Goal: Task Accomplishment & Management: Complete application form

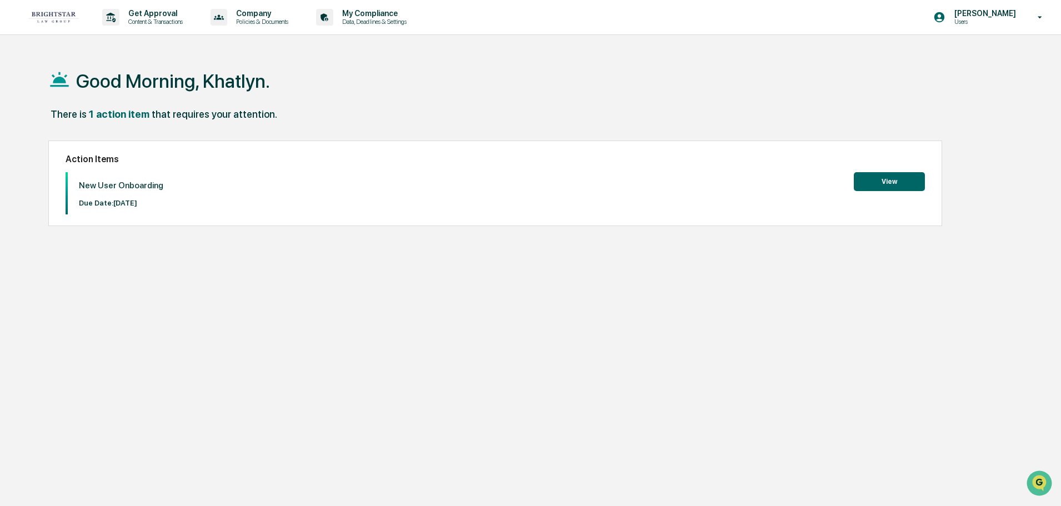
click at [878, 183] on button "View" at bounding box center [889, 181] width 71 height 19
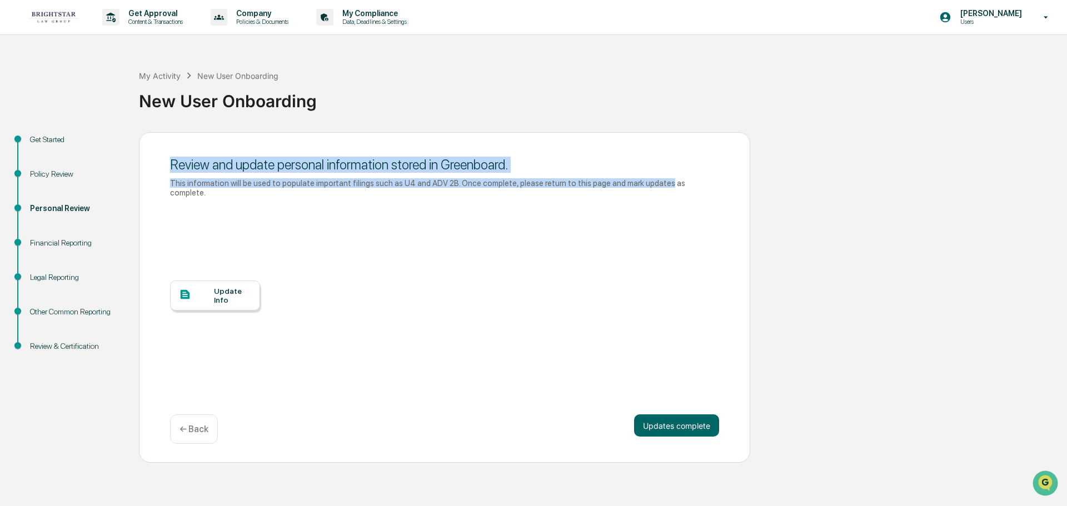
drag, startPoint x: 173, startPoint y: 167, endPoint x: 627, endPoint y: 193, distance: 455.2
click at [639, 189] on div "Review and update personal information stored in Greenboard. This information w…" at bounding box center [444, 177] width 549 height 53
click at [626, 193] on div "Review and update personal information stored in Greenboard. This information w…" at bounding box center [444, 177] width 549 height 53
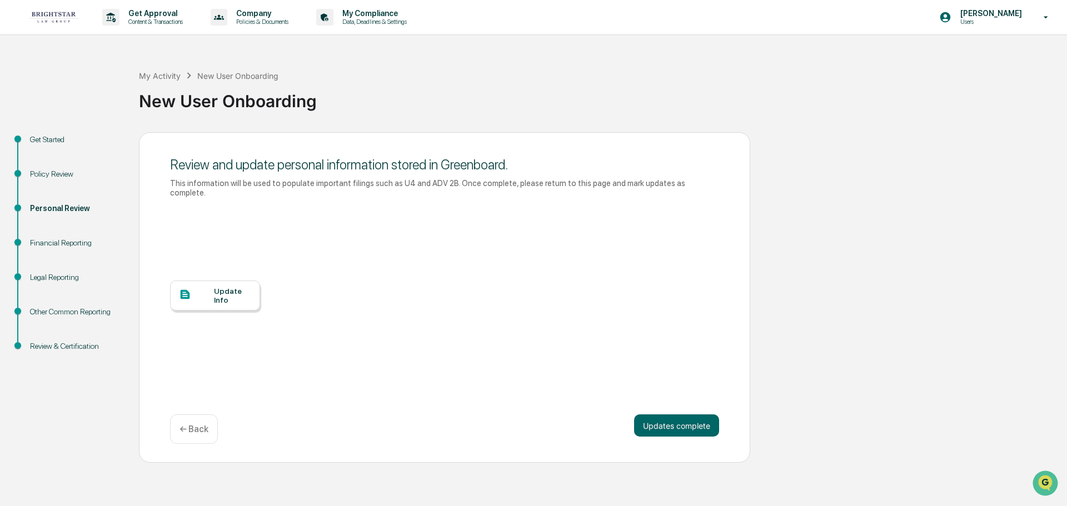
click at [44, 183] on div "Policy Review" at bounding box center [75, 187] width 109 height 34
click at [44, 178] on div "Policy Review" at bounding box center [75, 174] width 91 height 12
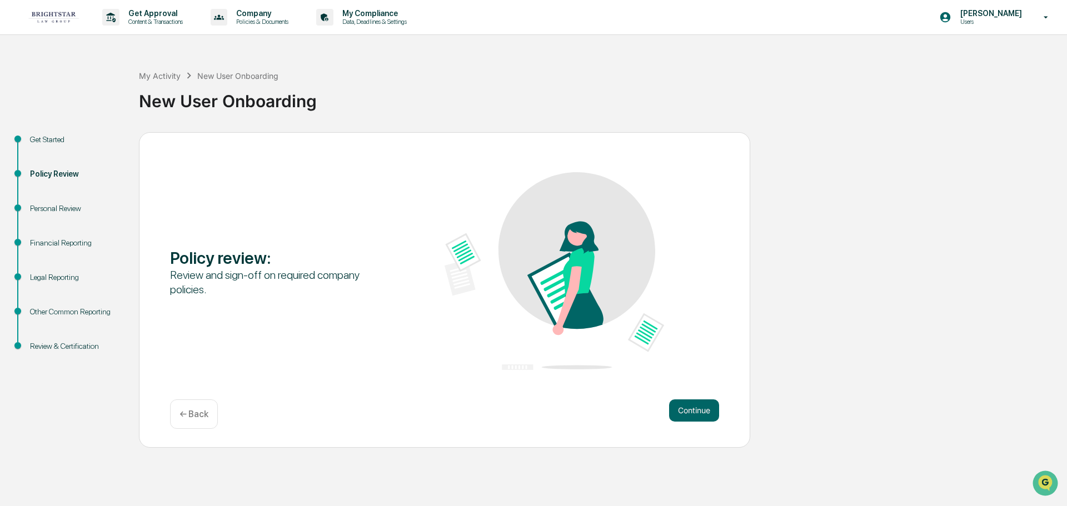
click at [43, 143] on div "Get Started" at bounding box center [75, 140] width 91 height 12
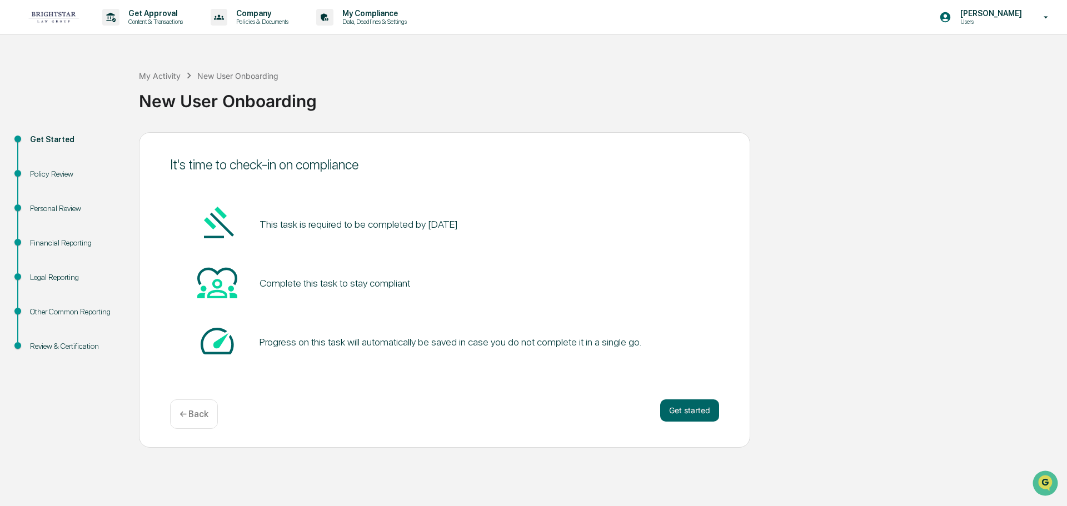
click at [58, 211] on div "Personal Review" at bounding box center [75, 209] width 91 height 12
click at [41, 213] on div "Personal Review" at bounding box center [75, 209] width 91 height 12
click at [22, 206] on div "Personal Review" at bounding box center [75, 221] width 109 height 34
click at [18, 211] on span at bounding box center [17, 225] width 1 height 28
click at [47, 208] on div "Personal Review" at bounding box center [75, 209] width 91 height 12
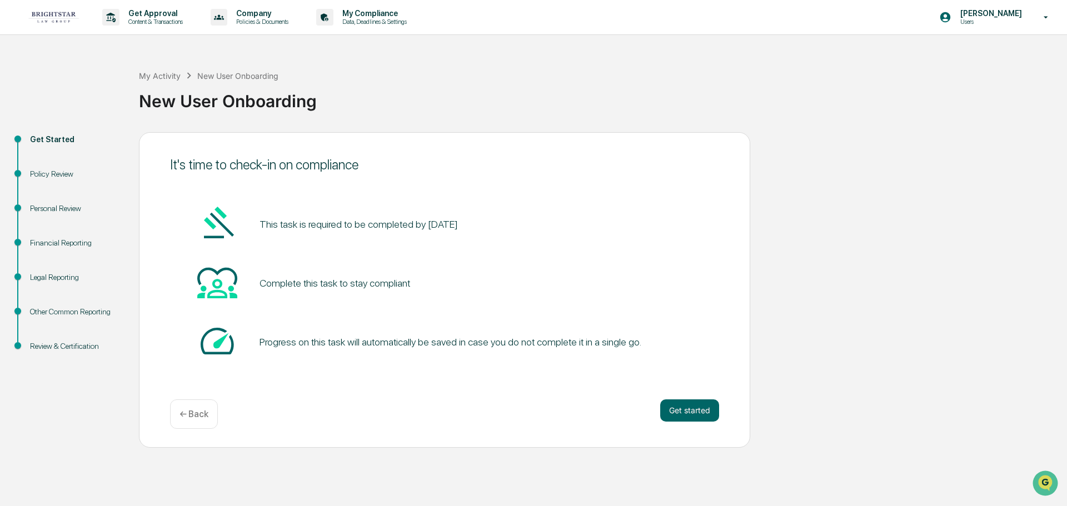
click at [47, 208] on div "Personal Review" at bounding box center [75, 209] width 91 height 12
click at [679, 399] on button "Get started" at bounding box center [689, 410] width 59 height 22
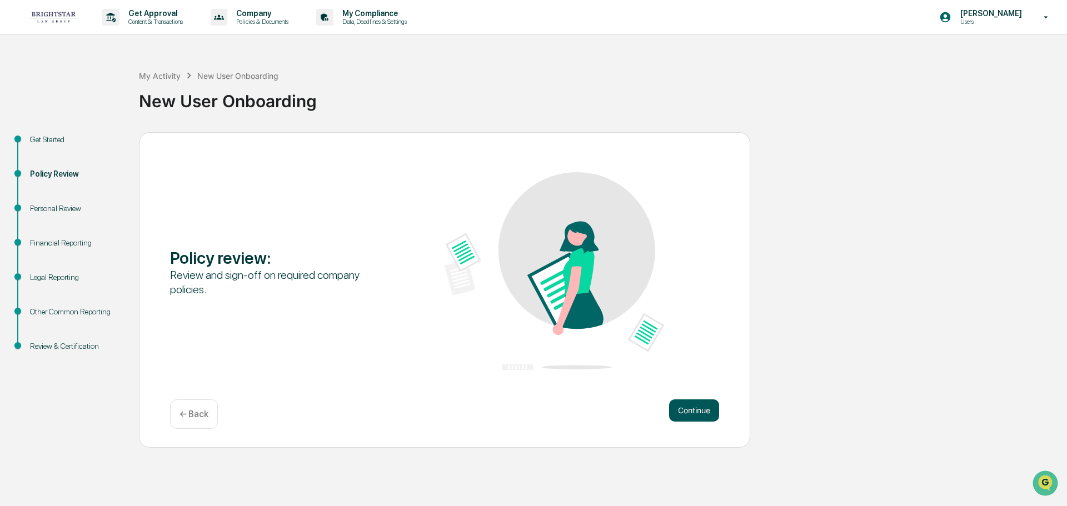
click at [690, 411] on button "Continue" at bounding box center [694, 410] width 50 height 22
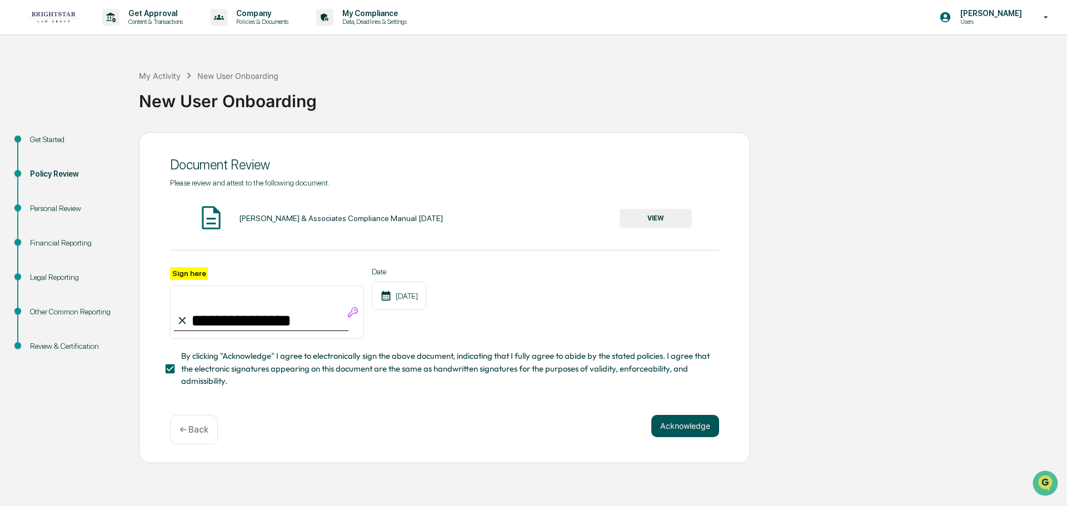
click at [668, 428] on button "Acknowledge" at bounding box center [685, 426] width 68 height 22
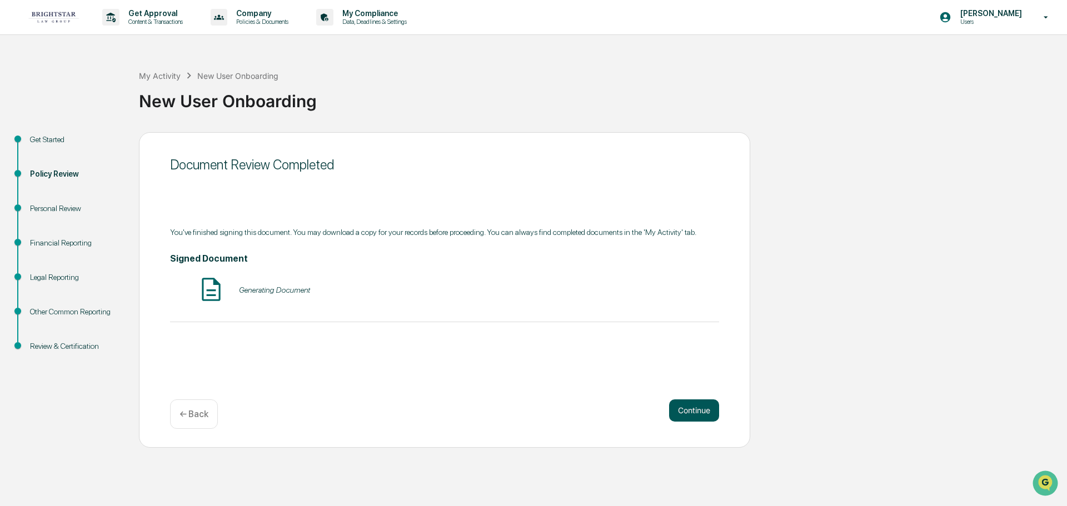
click at [694, 416] on button "Continue" at bounding box center [694, 410] width 50 height 22
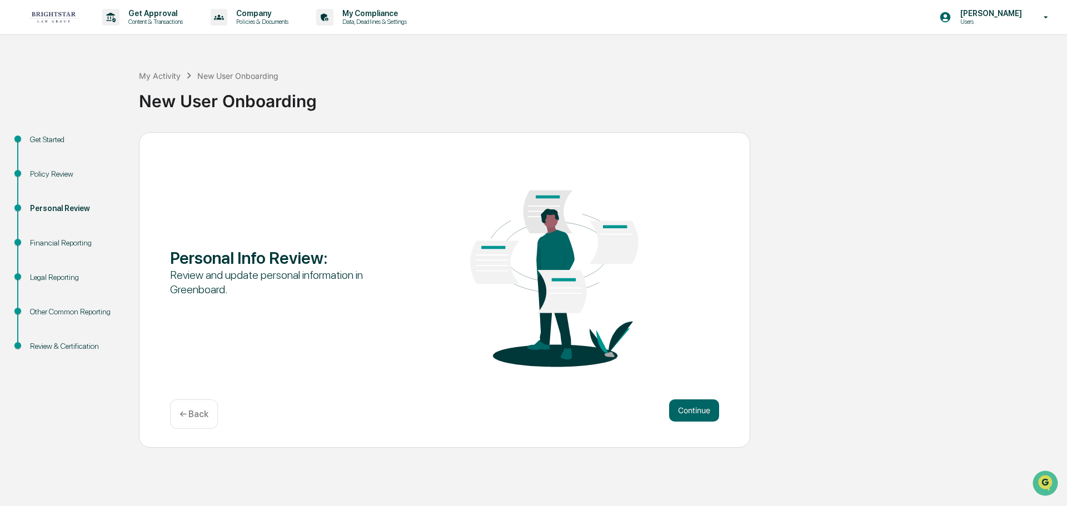
click at [694, 416] on button "Continue" at bounding box center [694, 410] width 50 height 22
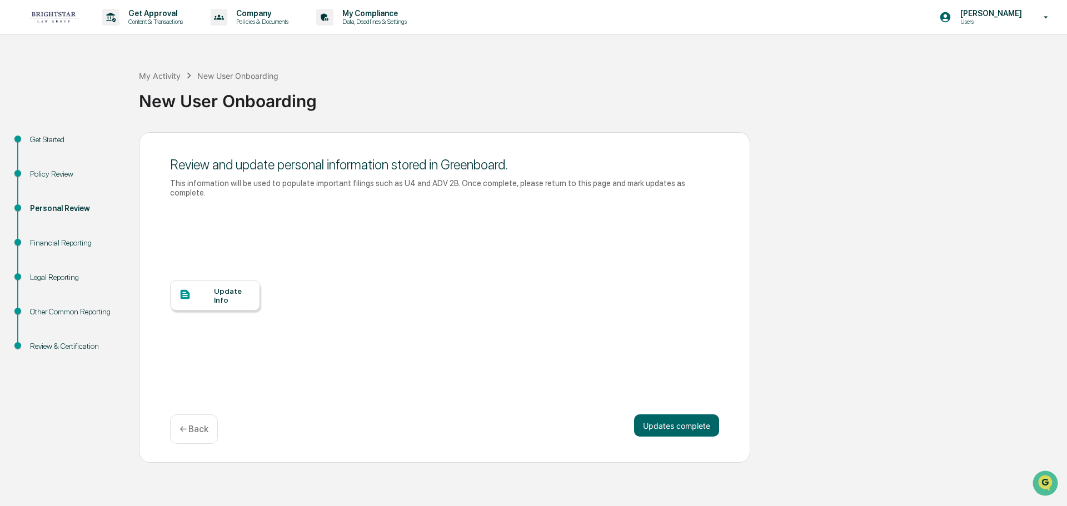
click at [206, 288] on div at bounding box center [196, 295] width 35 height 14
click at [39, 242] on div "Financial Reporting" at bounding box center [75, 243] width 91 height 12
click at [34, 241] on div "Financial Reporting" at bounding box center [75, 243] width 91 height 12
click at [678, 403] on div "Review and update personal information stored in Greenboard. This information w…" at bounding box center [444, 297] width 611 height 331
click at [674, 417] on button "Updates complete" at bounding box center [676, 425] width 85 height 22
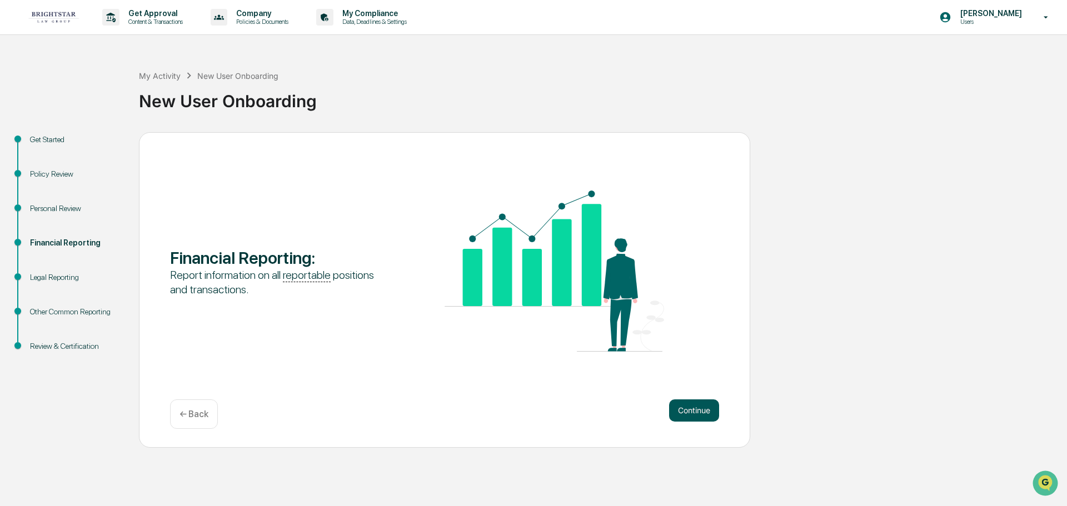
click at [697, 416] on button "Continue" at bounding box center [694, 410] width 50 height 22
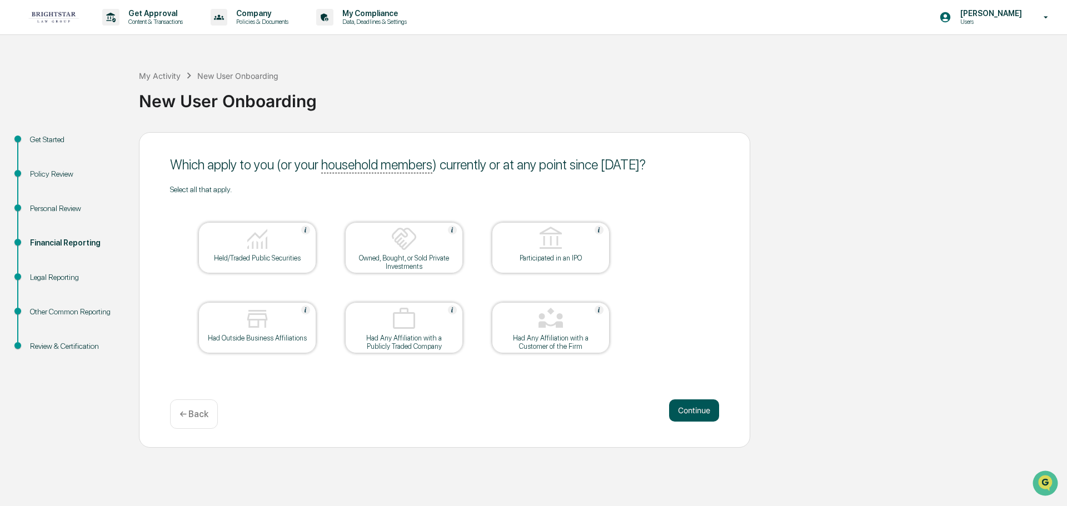
click at [704, 404] on button "Continue" at bounding box center [694, 410] width 50 height 22
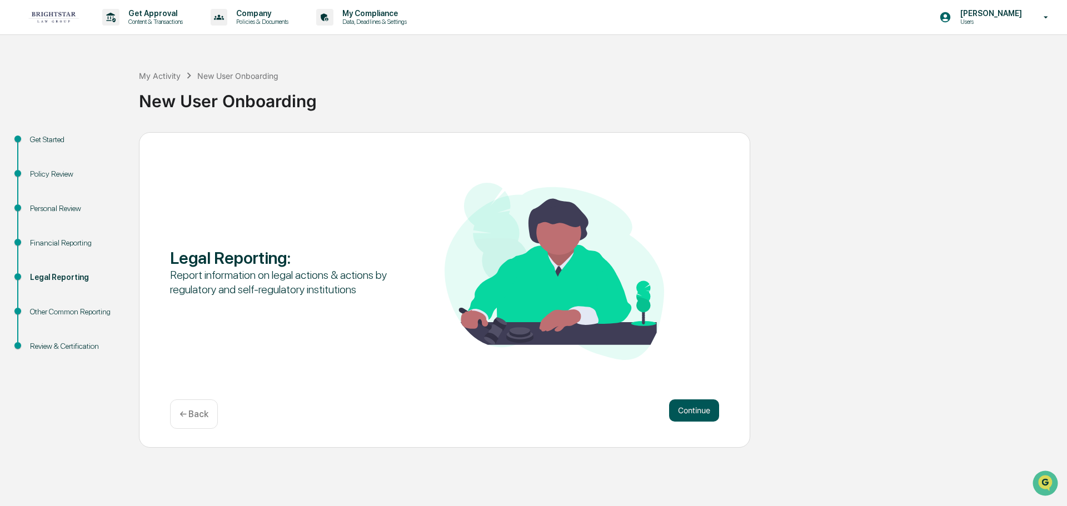
click at [696, 408] on button "Continue" at bounding box center [694, 410] width 50 height 22
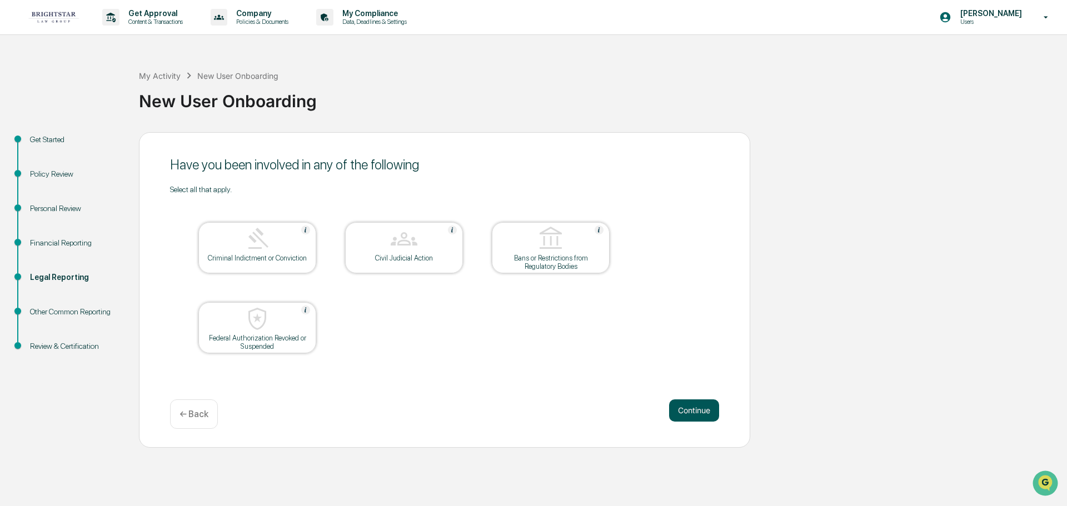
click at [703, 412] on button "Continue" at bounding box center [694, 410] width 50 height 22
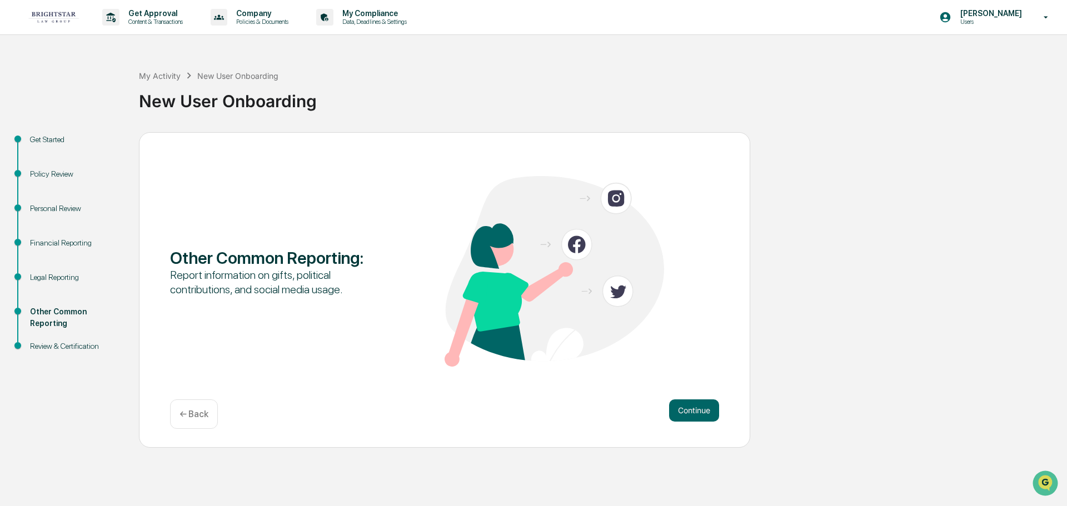
click at [703, 412] on button "Continue" at bounding box center [694, 410] width 50 height 22
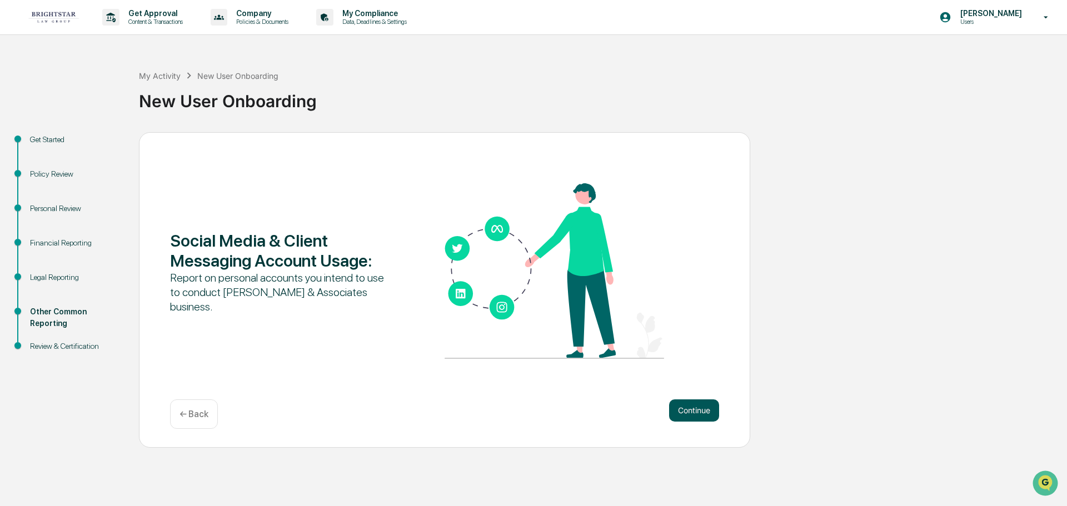
click at [683, 406] on button "Continue" at bounding box center [694, 410] width 50 height 22
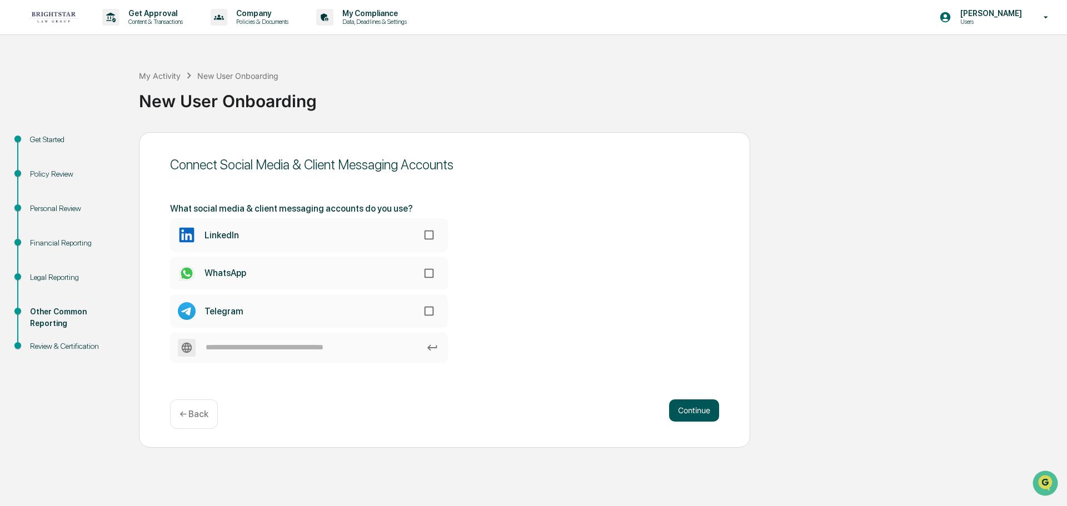
click at [683, 413] on button "Continue" at bounding box center [694, 410] width 50 height 22
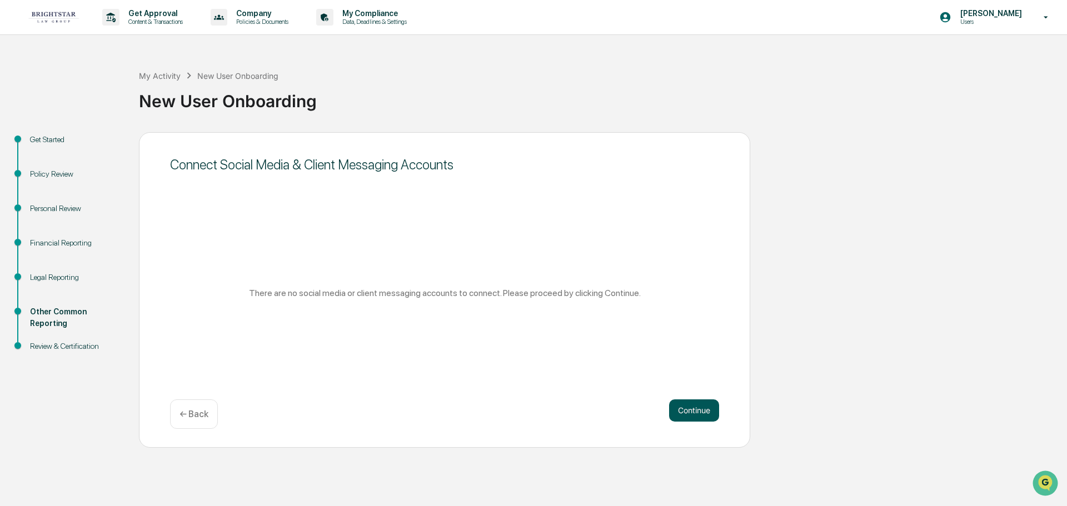
click at [683, 413] on button "Continue" at bounding box center [694, 410] width 50 height 22
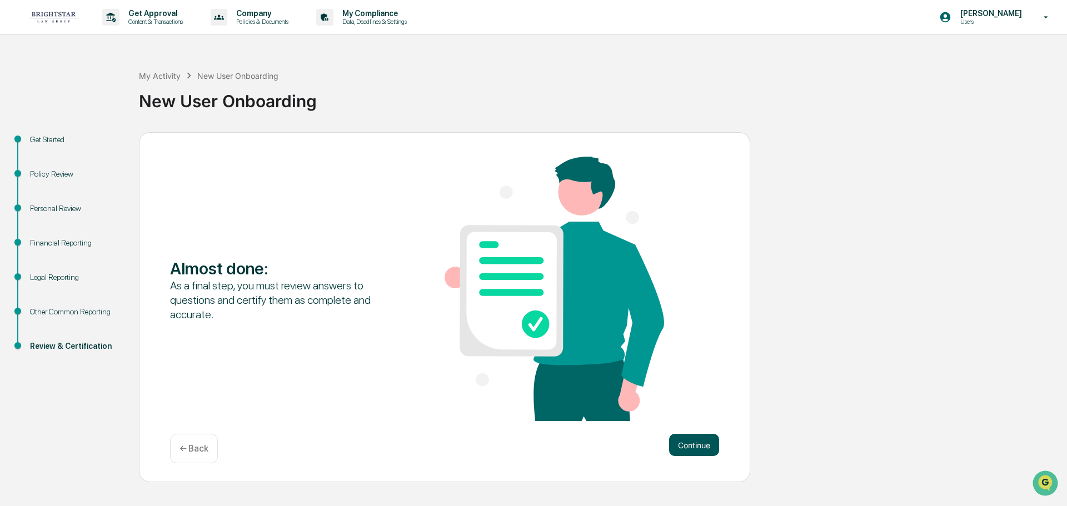
click at [674, 446] on button "Continue" at bounding box center [694, 445] width 50 height 22
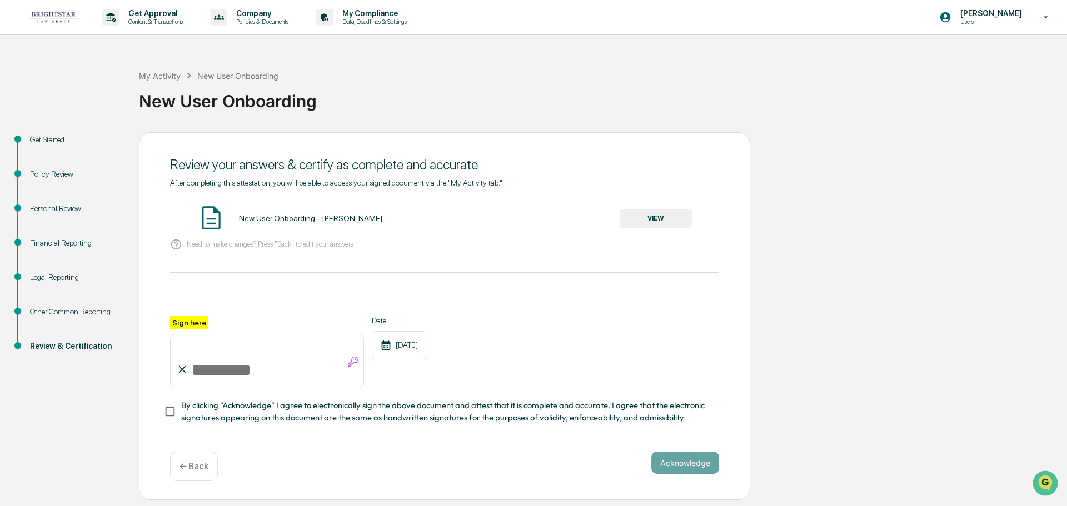
click at [213, 362] on input "Sign here" at bounding box center [267, 361] width 194 height 53
type input "**********"
click at [670, 458] on button "Acknowledge" at bounding box center [685, 463] width 68 height 22
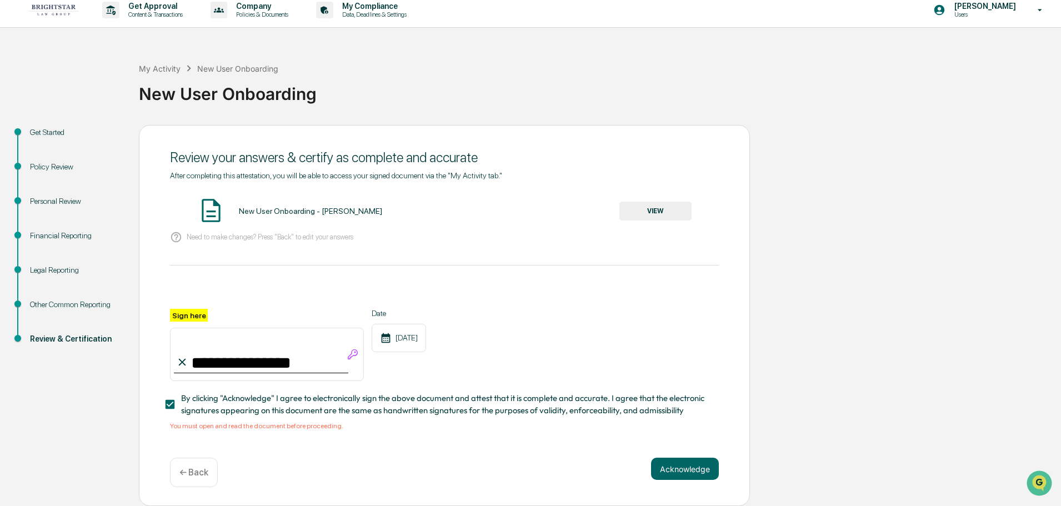
scroll to position [11, 0]
click at [668, 207] on button "VIEW" at bounding box center [655, 211] width 72 height 19
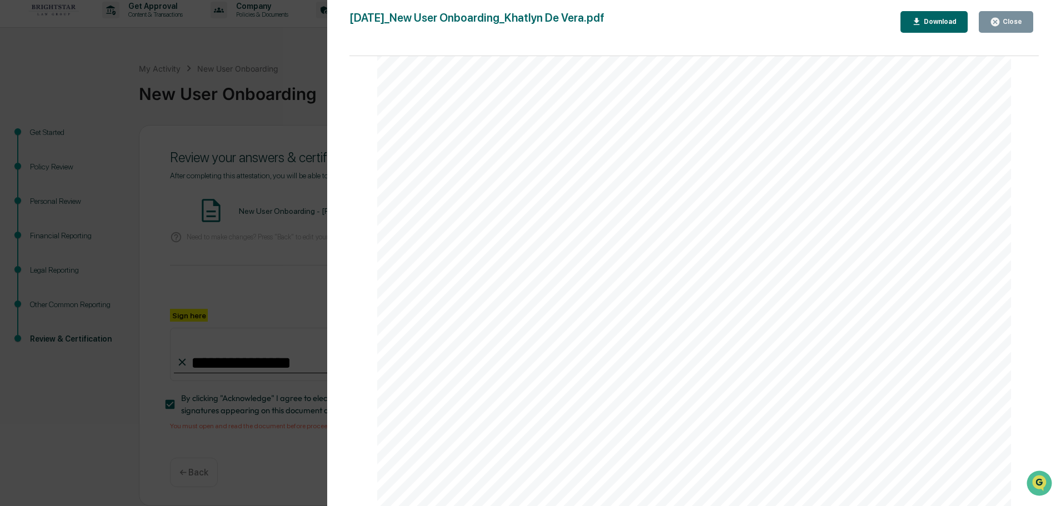
scroll to position [944, 0]
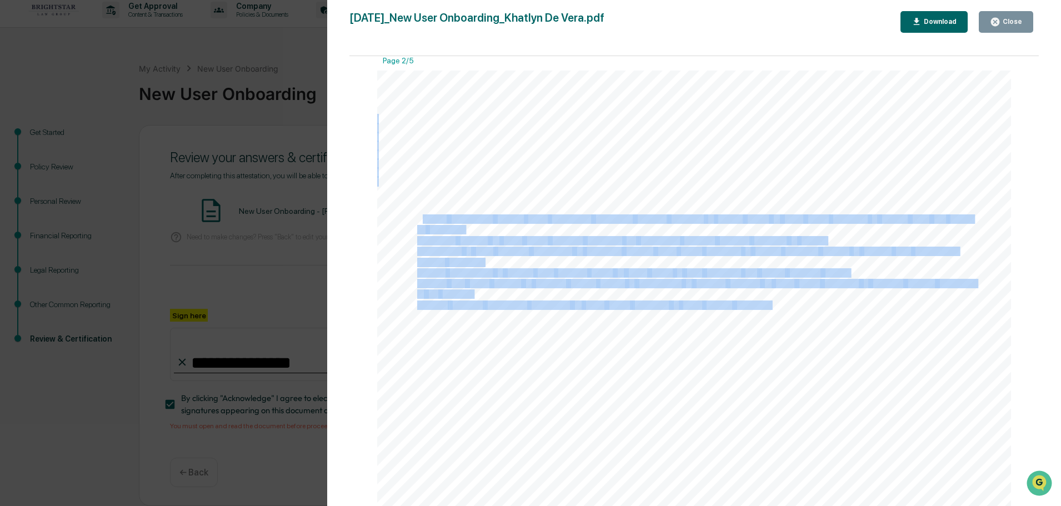
drag, startPoint x: 421, startPoint y: 218, endPoint x: 771, endPoint y: 308, distance: 361.4
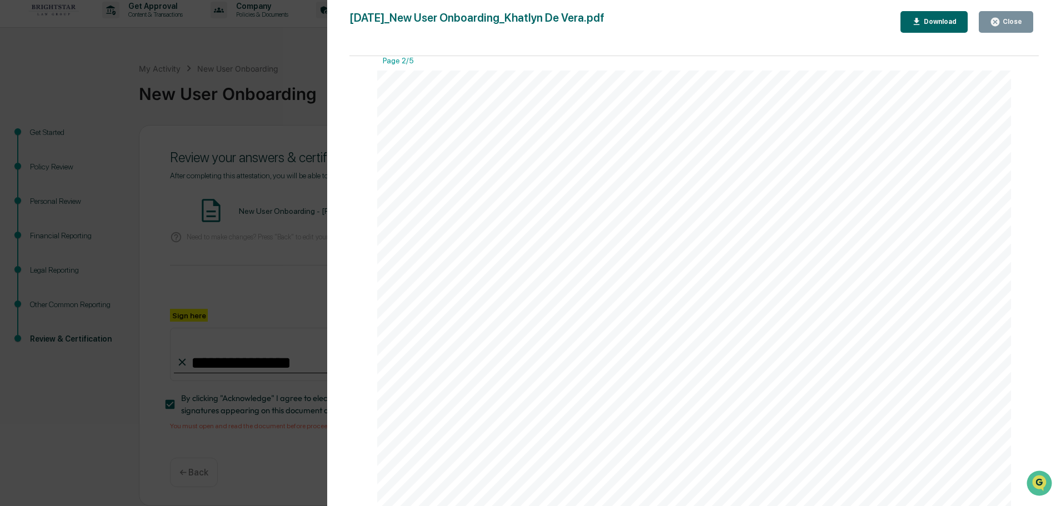
drag, startPoint x: 768, startPoint y: 312, endPoint x: 779, endPoint y: 327, distance: 19.1
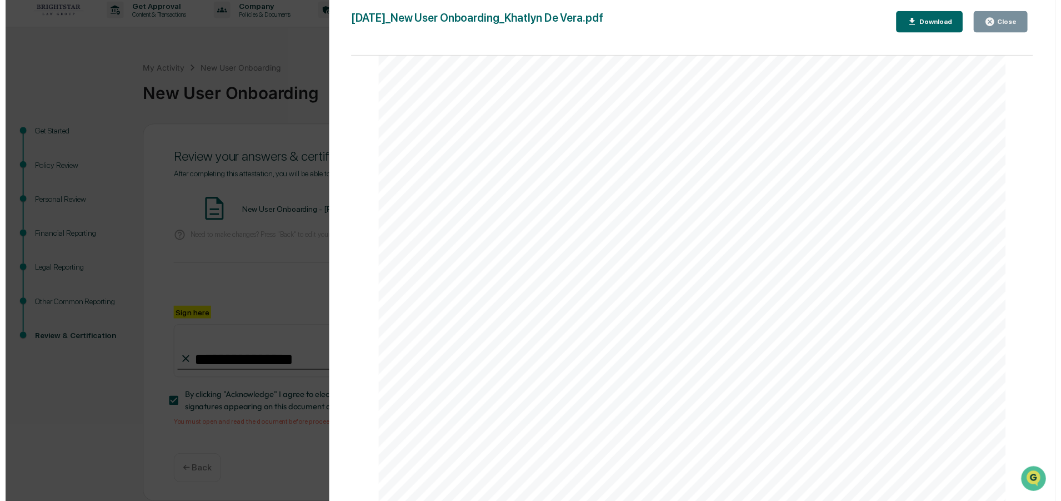
scroll to position [4206, 0]
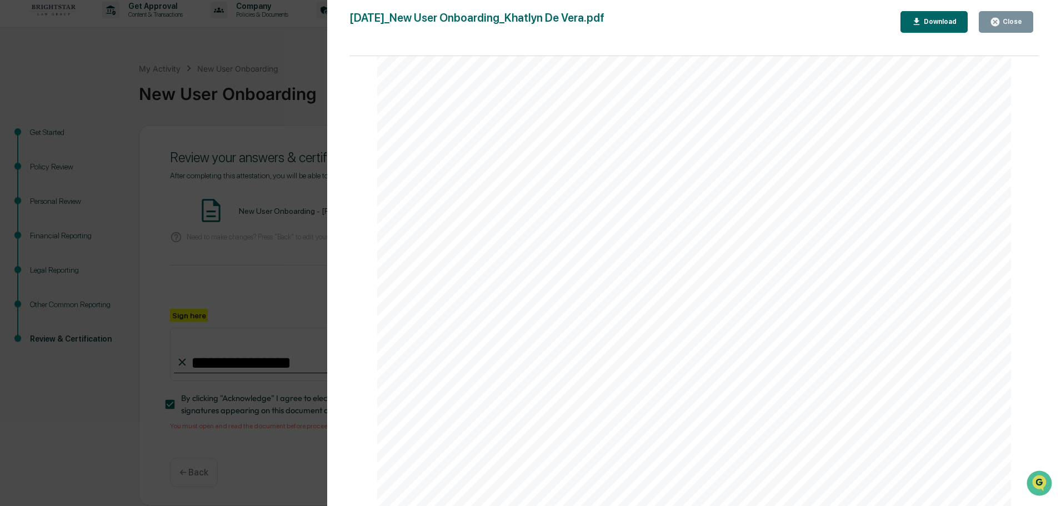
click at [1019, 27] on div "Close" at bounding box center [1006, 22] width 32 height 11
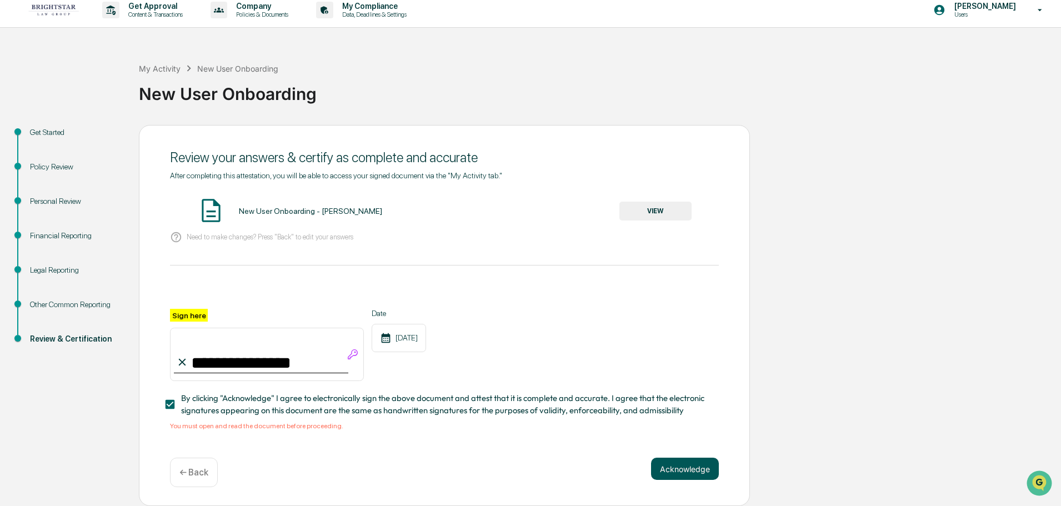
click at [686, 477] on button "Acknowledge" at bounding box center [685, 469] width 68 height 22
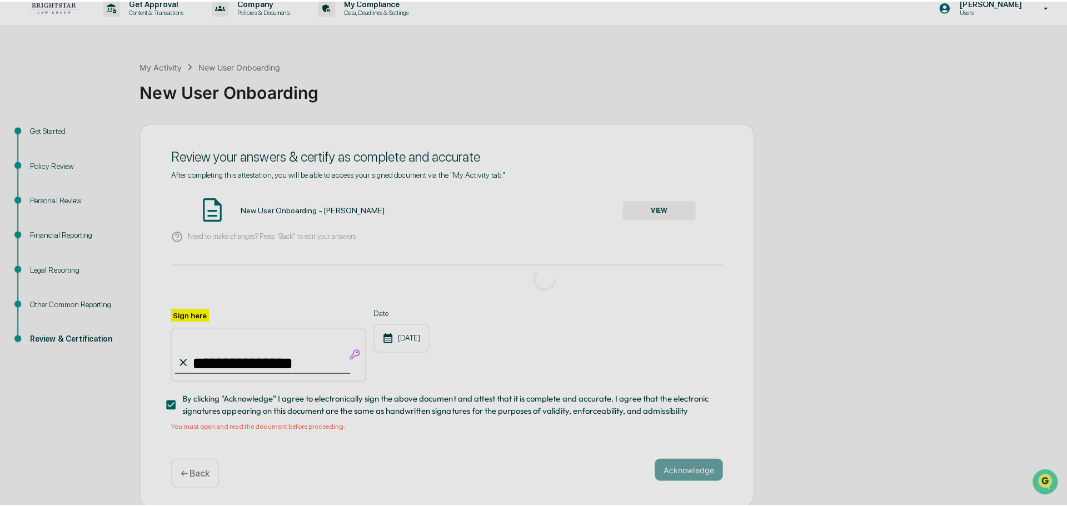
scroll to position [0, 0]
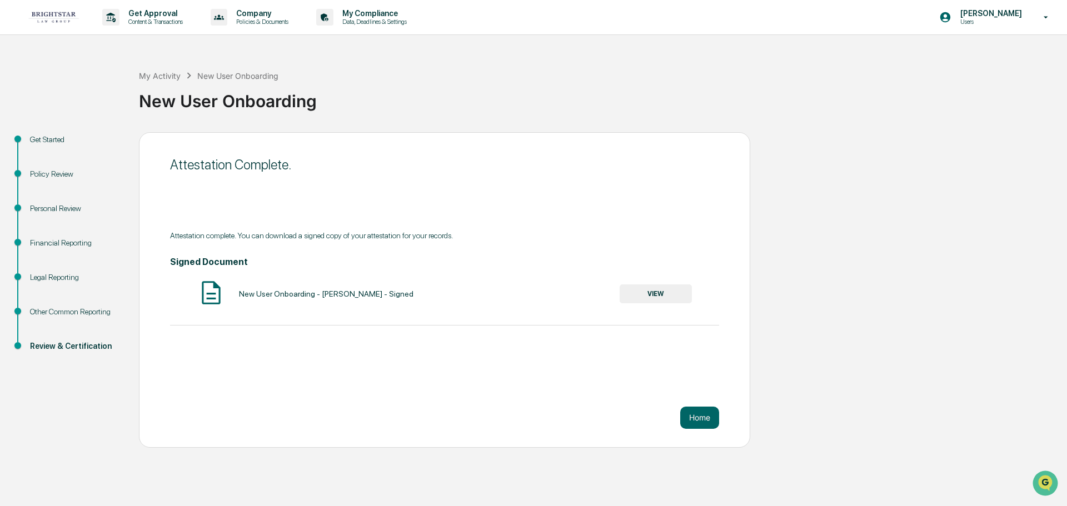
click at [632, 288] on button "VIEW" at bounding box center [655, 293] width 72 height 19
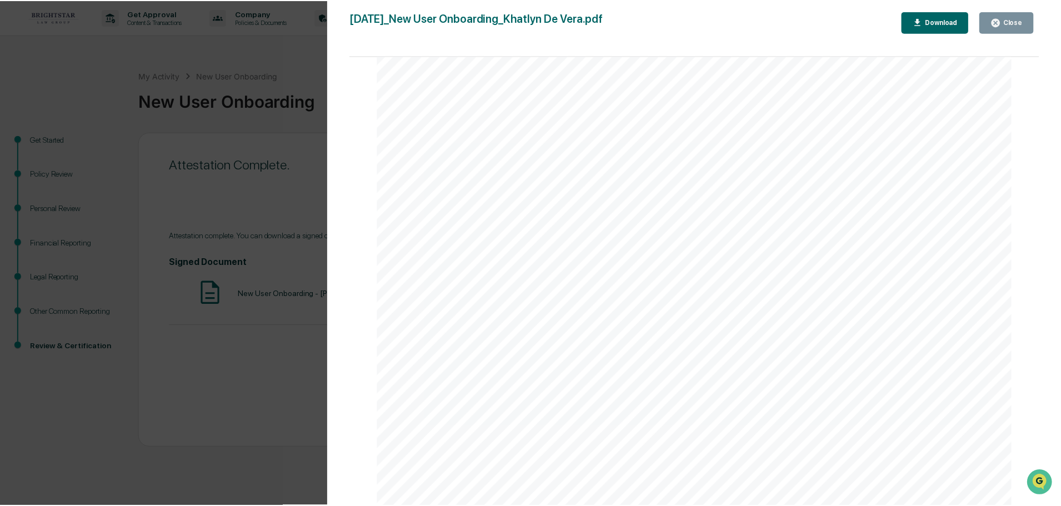
scroll to position [3759, 0]
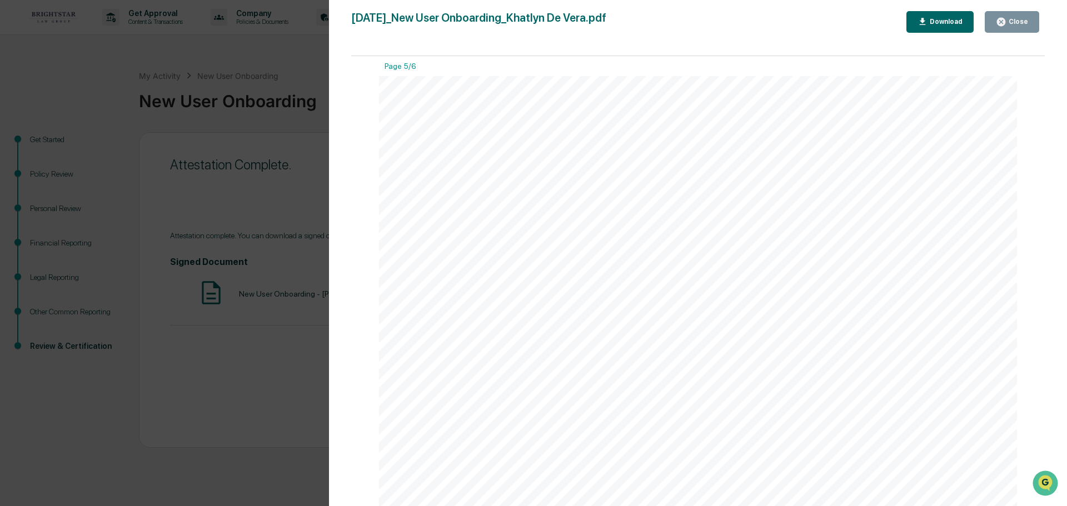
click at [945, 15] on button "Download" at bounding box center [940, 22] width 68 height 22
click at [264, 112] on div "Version History [DATE] 04:02 PM [PERSON_NAME] [DATE]_New User Onboarding_Khatly…" at bounding box center [533, 253] width 1067 height 506
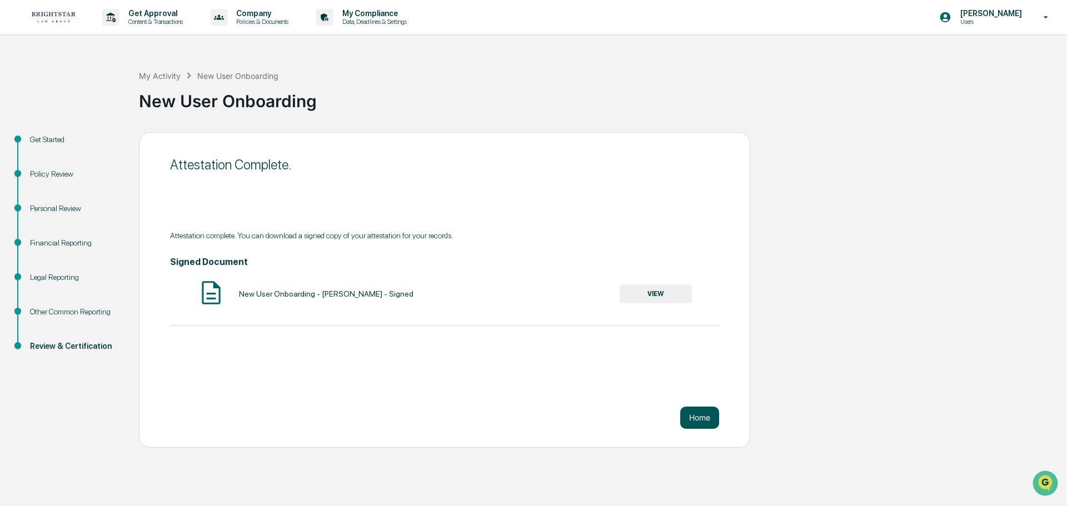
click at [700, 419] on button "Home" at bounding box center [699, 418] width 39 height 22
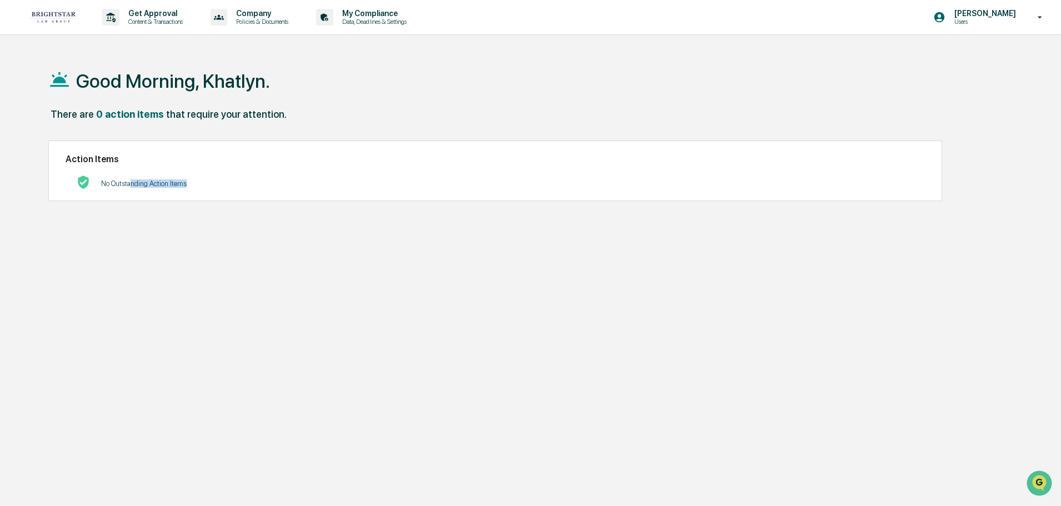
drag, startPoint x: 133, startPoint y: 175, endPoint x: 231, endPoint y: 191, distance: 99.6
click at [231, 191] on div "No Outstanding Action Items" at bounding box center [495, 183] width 859 height 23
click at [229, 191] on div "No Outstanding Action Items" at bounding box center [495, 183] width 859 height 23
click at [149, 18] on p "Content & Transactions" at bounding box center [153, 22] width 69 height 8
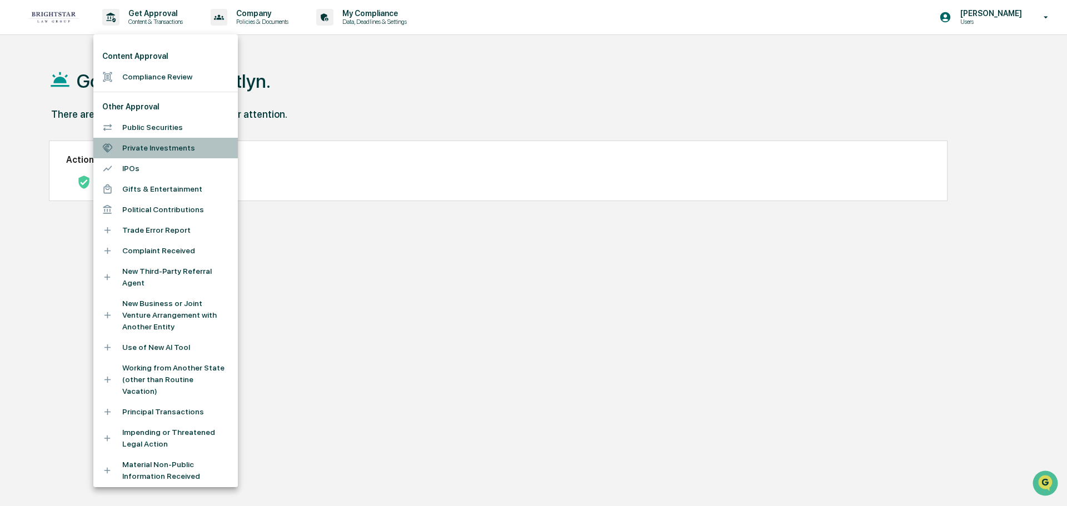
click at [184, 142] on li "Private Investments" at bounding box center [165, 148] width 144 height 21
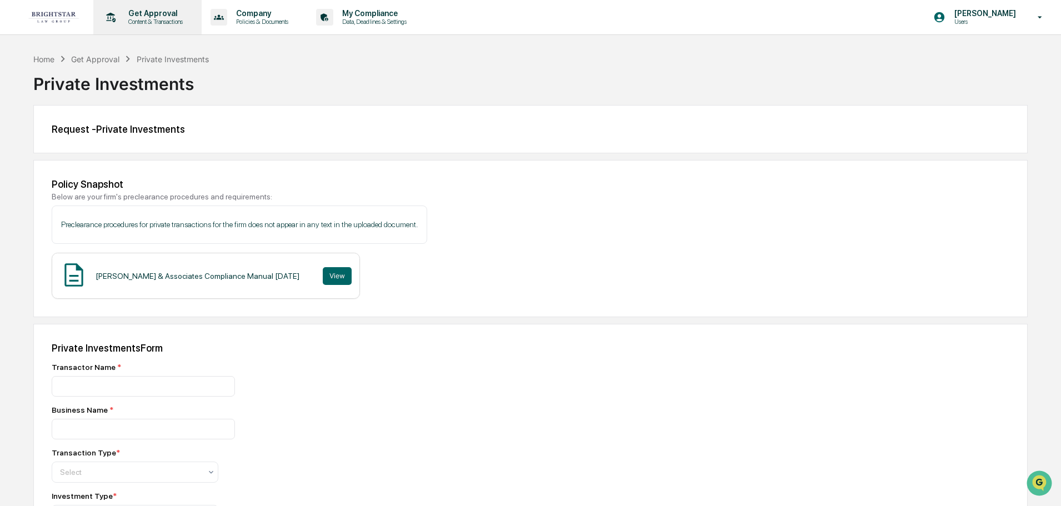
click at [150, 3] on div "Get Approval Content & Transactions" at bounding box center [146, 17] width 97 height 34
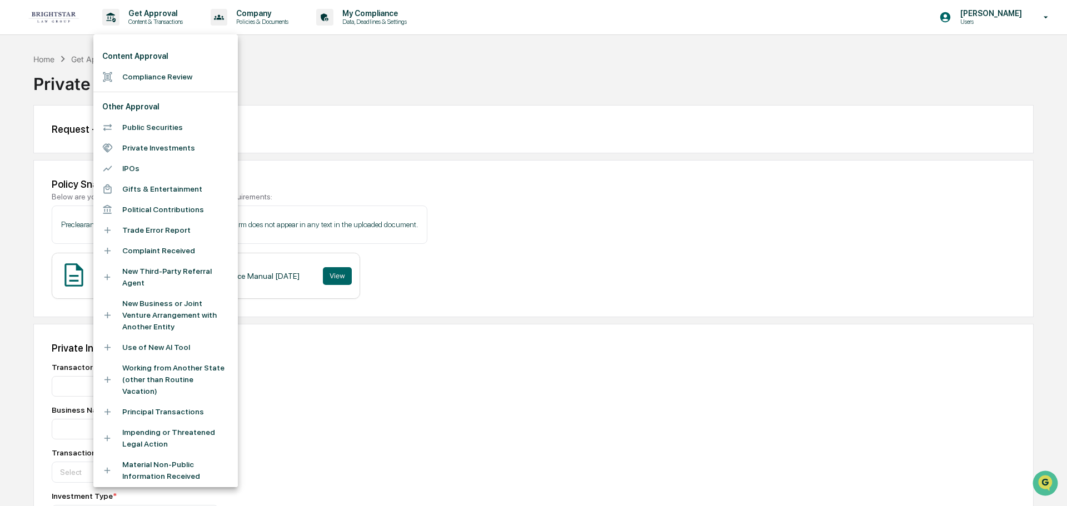
click at [187, 188] on li "Gifts & Entertainment" at bounding box center [165, 189] width 144 height 21
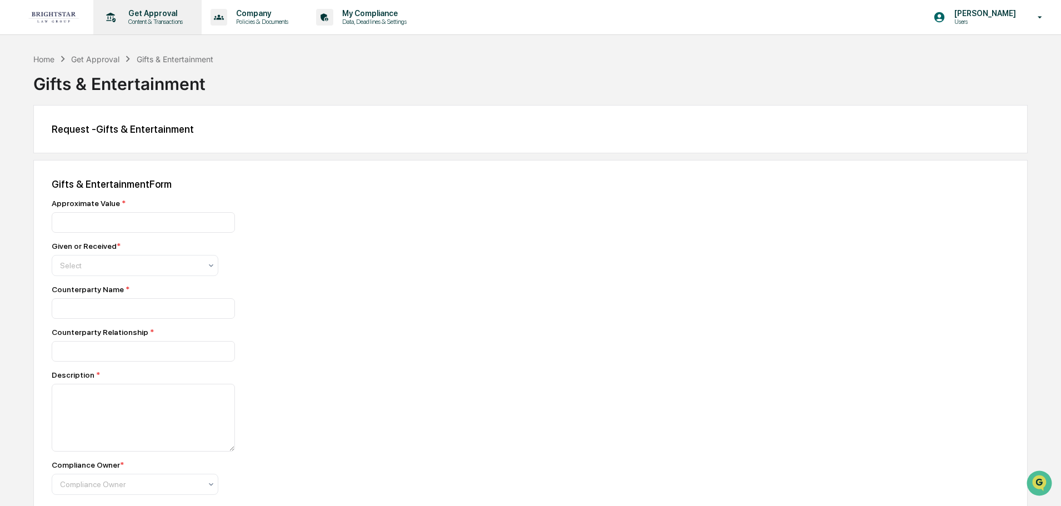
click at [141, 17] on p "Get Approval" at bounding box center [153, 13] width 69 height 9
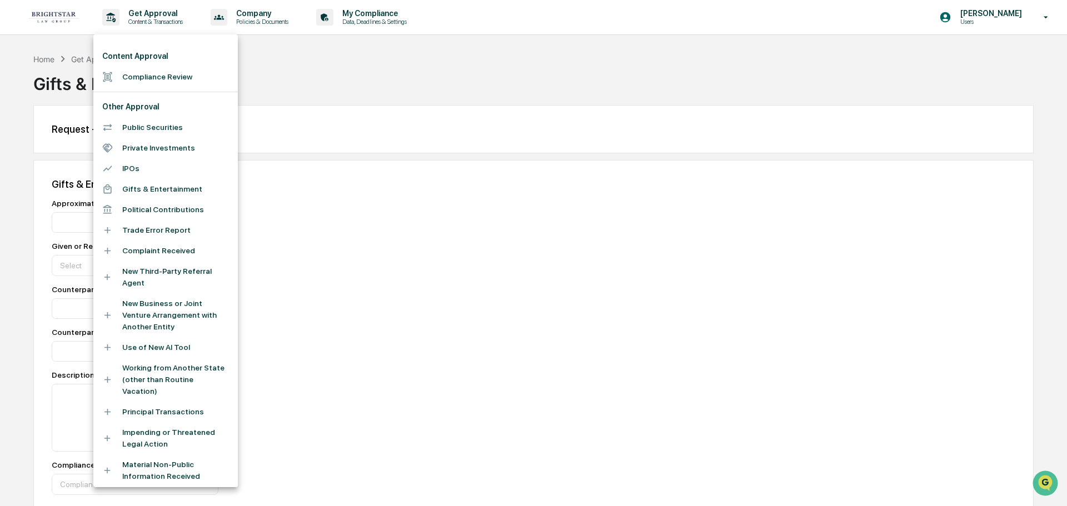
click at [237, 12] on div at bounding box center [533, 253] width 1067 height 506
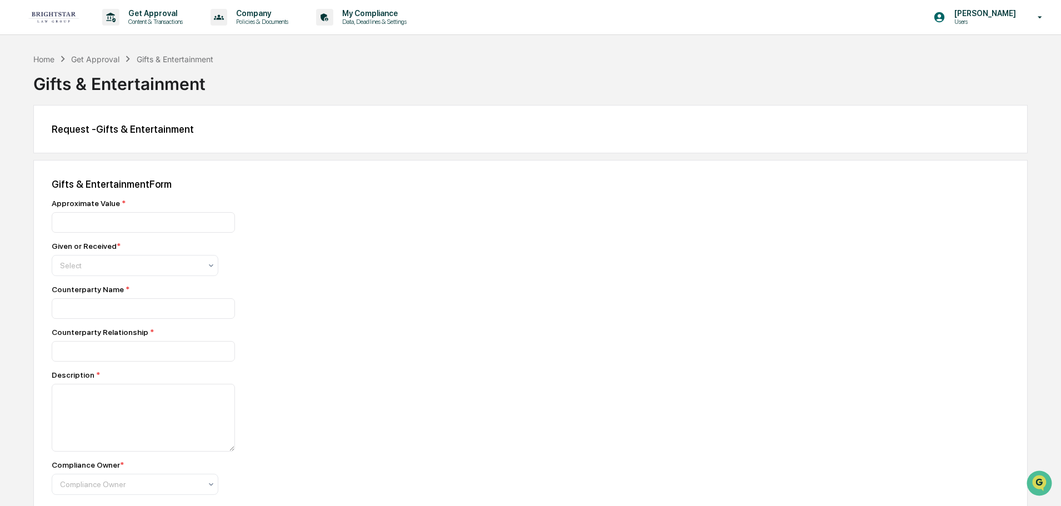
click at [242, 17] on div "Content Approval Compliance Review Other Approval Public Securities Private Inv…" at bounding box center [530, 253] width 1061 height 506
click at [236, 19] on p "Policies & Documents" at bounding box center [260, 22] width 67 height 8
click at [262, 60] on li "Policy Document Library" at bounding box center [278, 56] width 144 height 21
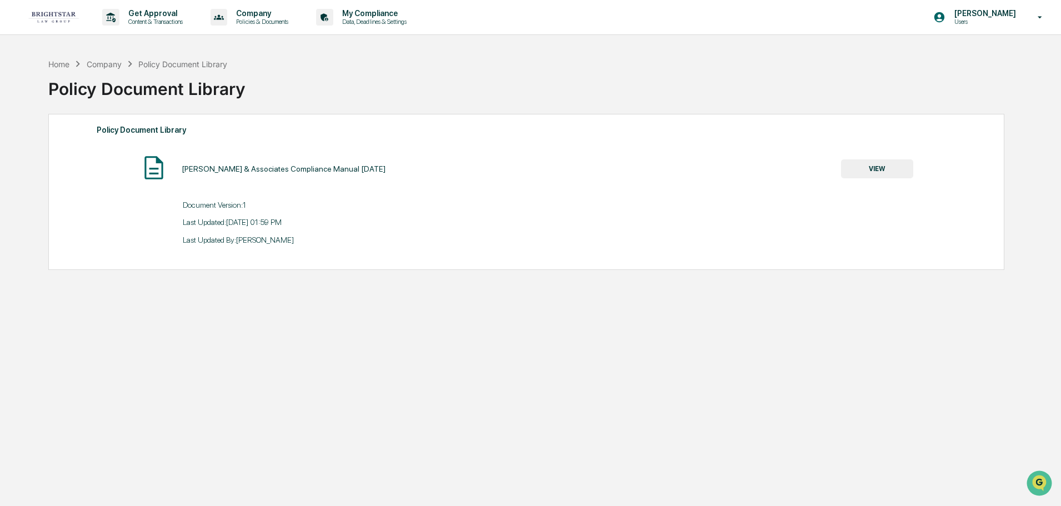
click at [858, 168] on button "VIEW" at bounding box center [877, 168] width 72 height 19
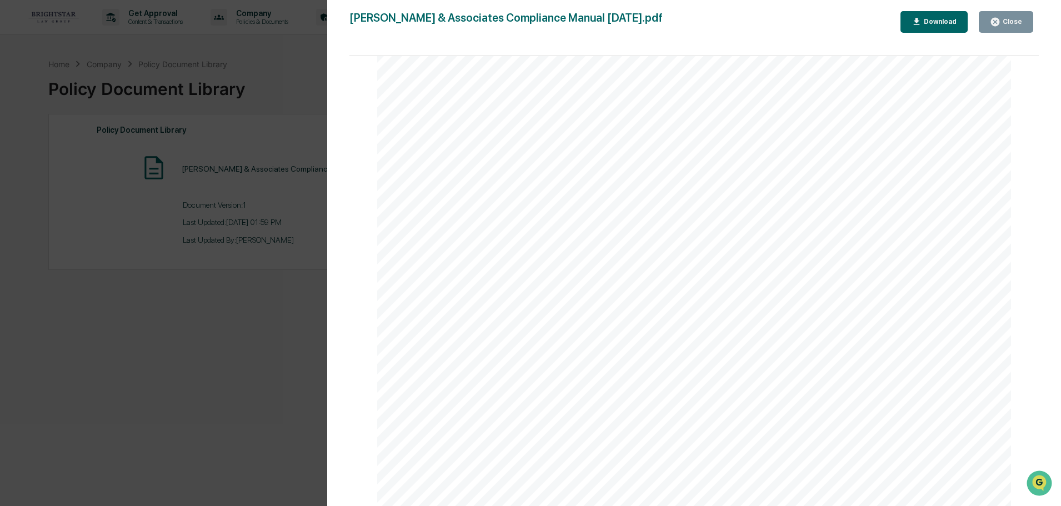
scroll to position [6833, 0]
click at [257, 221] on div "Version History [DATE] 06:59 PM [PERSON_NAME] [PERSON_NAME] & Associates Compli…" at bounding box center [530, 253] width 1061 height 506
drag, startPoint x: 246, startPoint y: 356, endPoint x: 259, endPoint y: 337, distance: 23.1
click at [259, 337] on div "Version History [DATE] 06:59 PM [PERSON_NAME] [PERSON_NAME] & Associates Compli…" at bounding box center [530, 253] width 1061 height 506
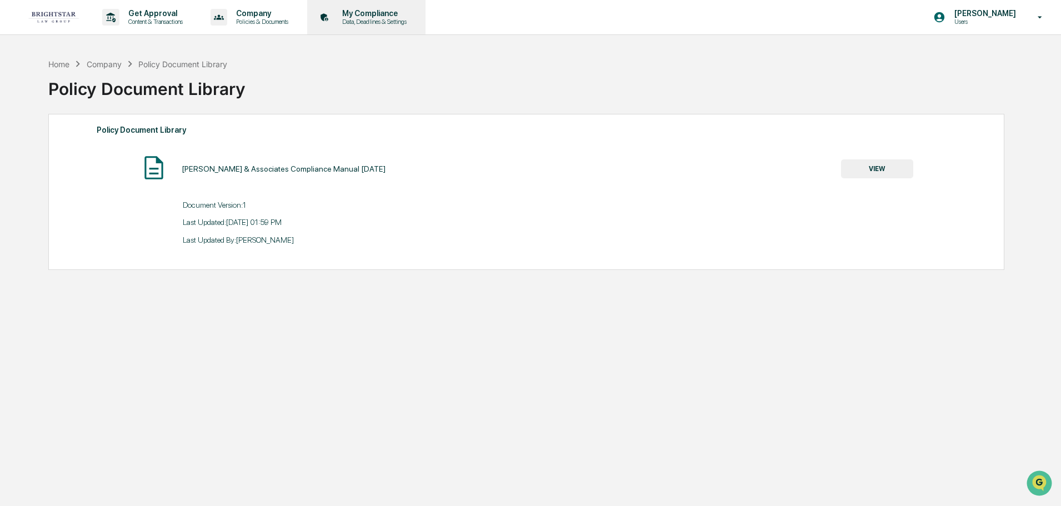
click at [369, 16] on p "My Compliance" at bounding box center [372, 13] width 79 height 9
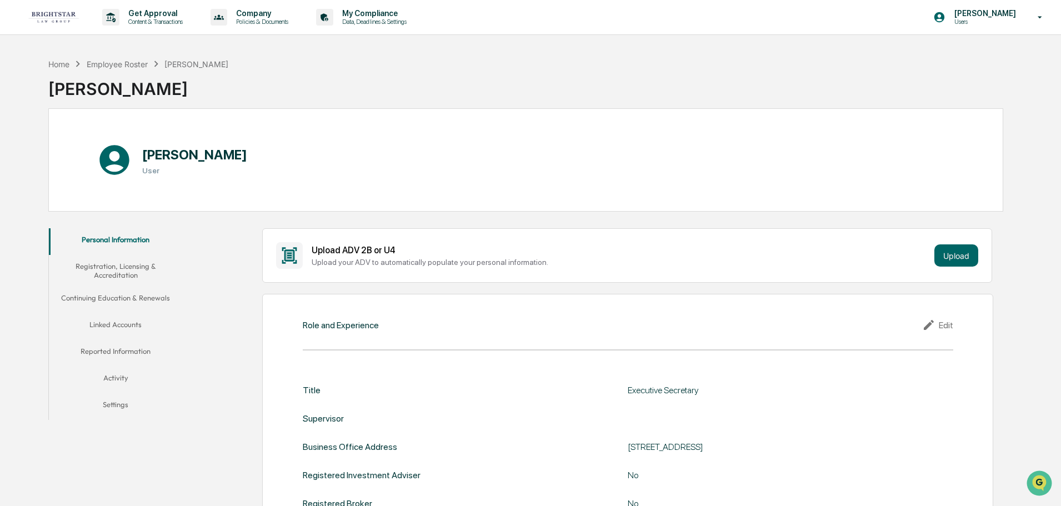
click at [106, 288] on button "Continuing Education & Renewals" at bounding box center [115, 300] width 133 height 27
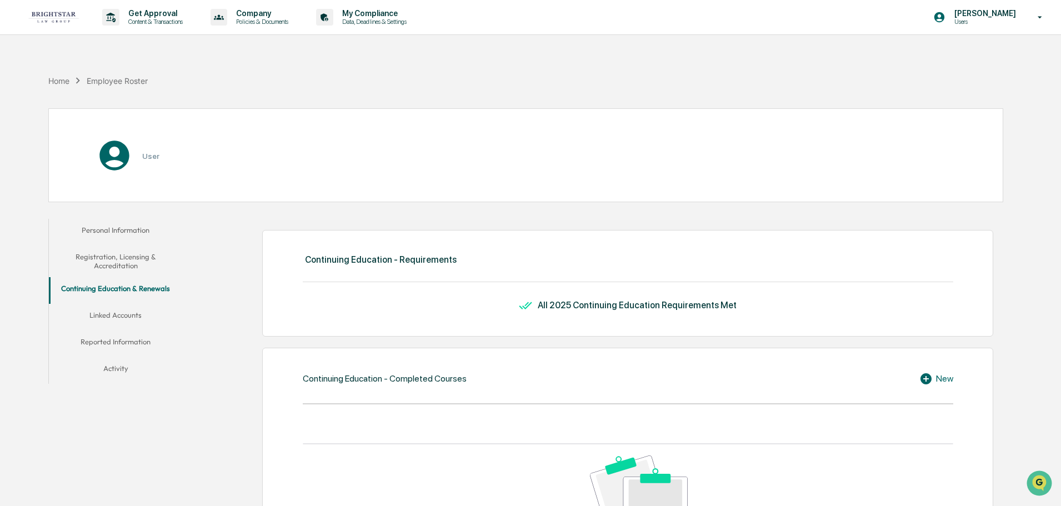
click at [114, 261] on button "Registration, Licensing & Accreditation" at bounding box center [115, 262] width 133 height 32
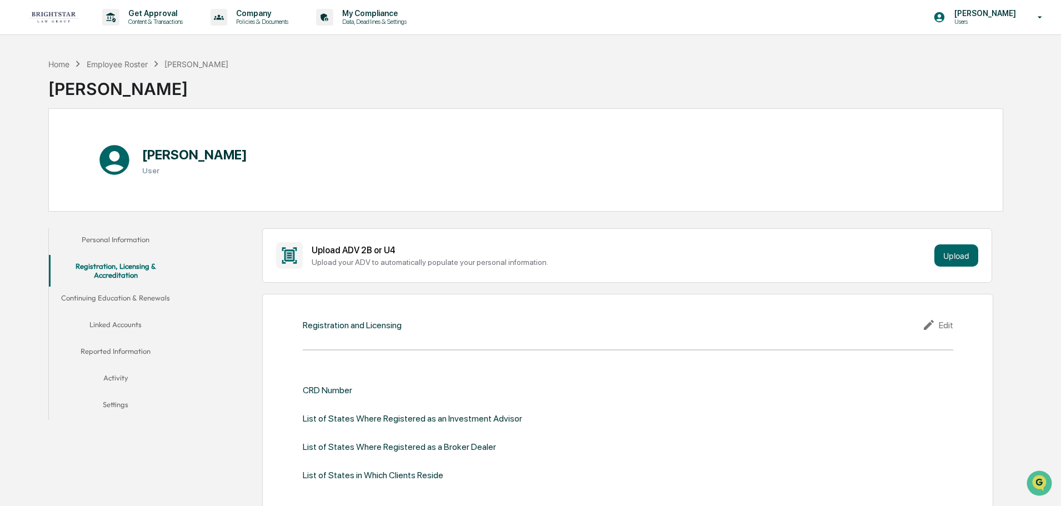
click at [118, 319] on button "Linked Accounts" at bounding box center [115, 326] width 133 height 27
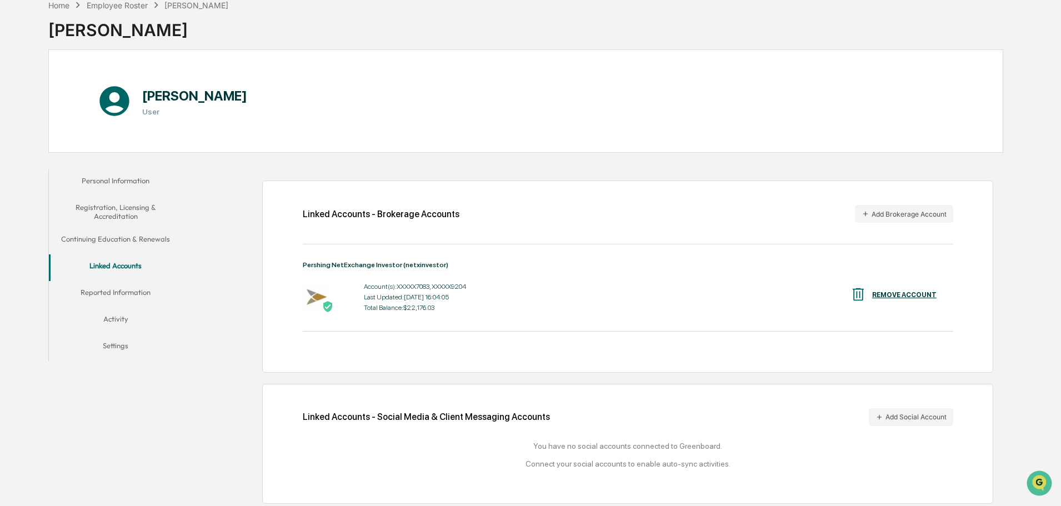
scroll to position [62, 0]
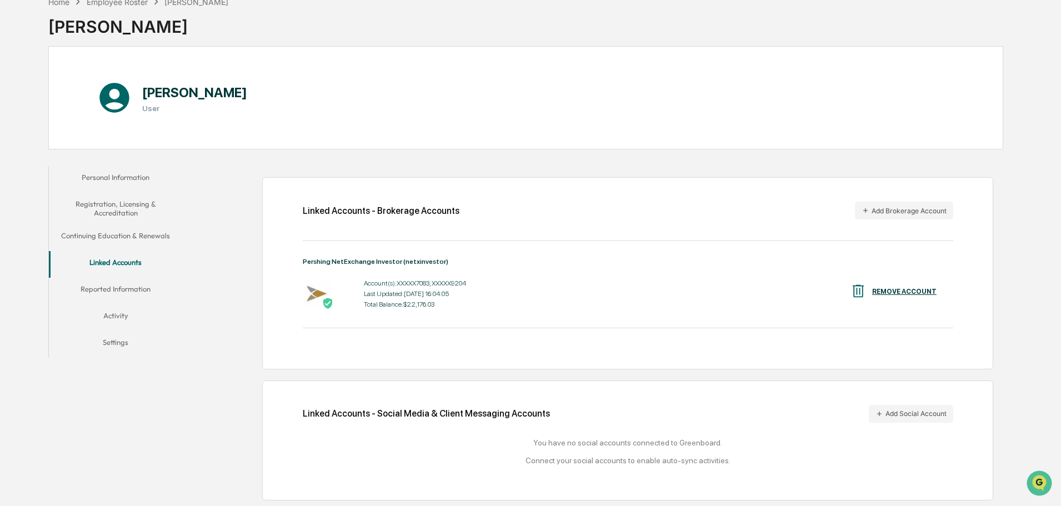
click at [129, 282] on button "Reported Information" at bounding box center [115, 291] width 133 height 27
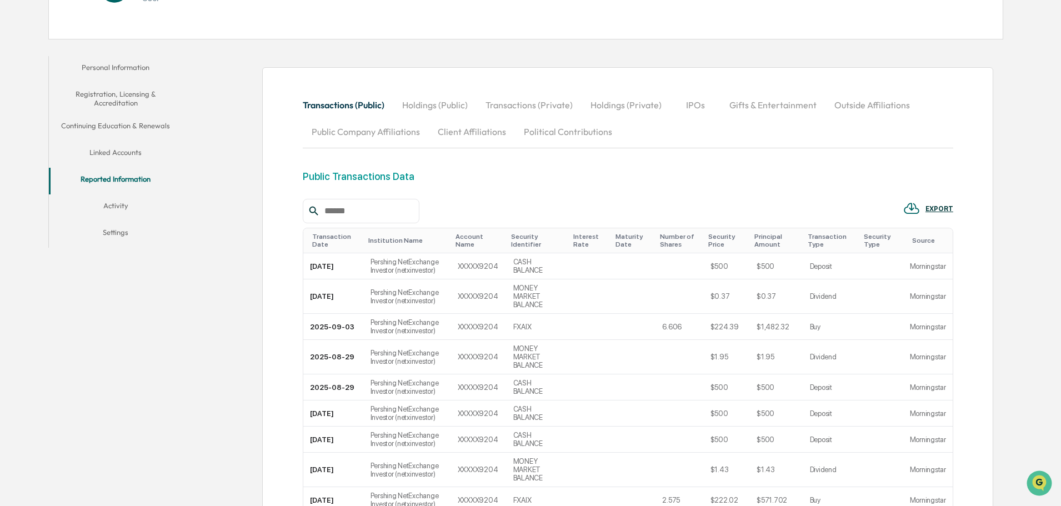
scroll to position [173, 0]
click at [119, 203] on button "Activity" at bounding box center [115, 206] width 133 height 27
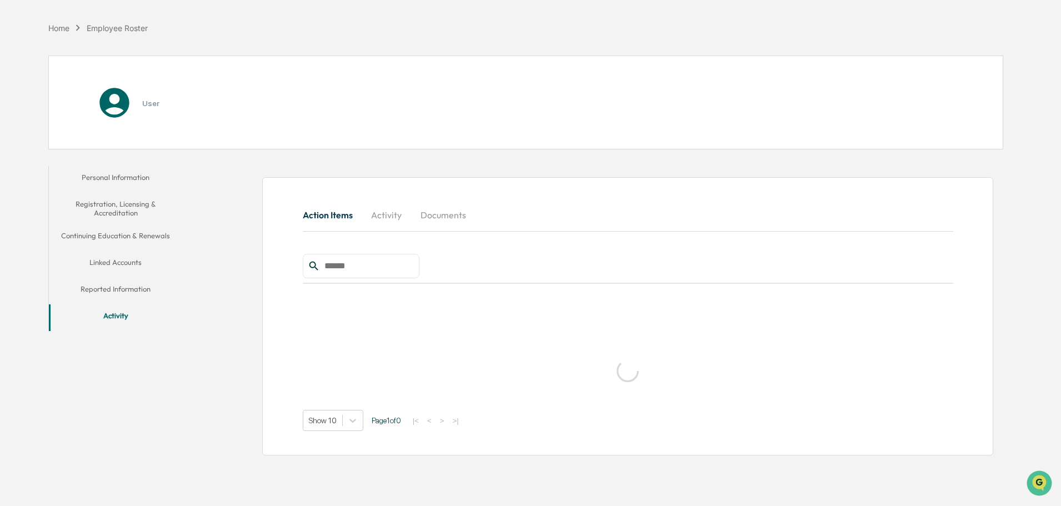
scroll to position [53, 0]
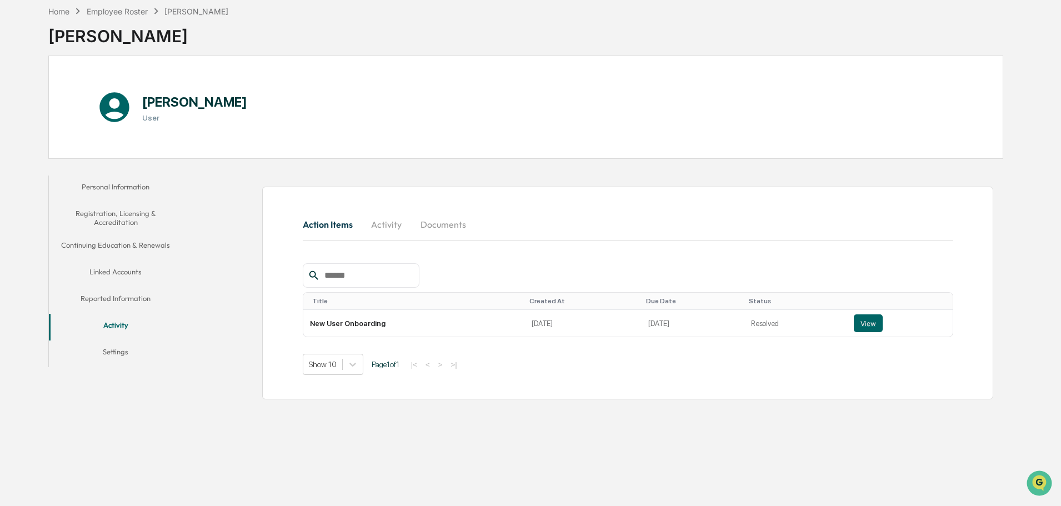
click at [383, 228] on button "Activity" at bounding box center [387, 224] width 50 height 27
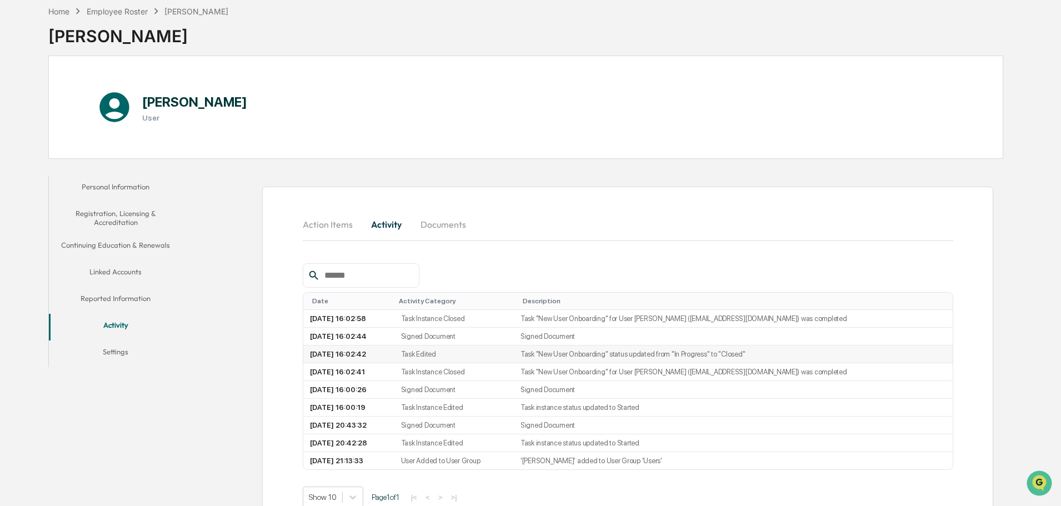
scroll to position [84, 0]
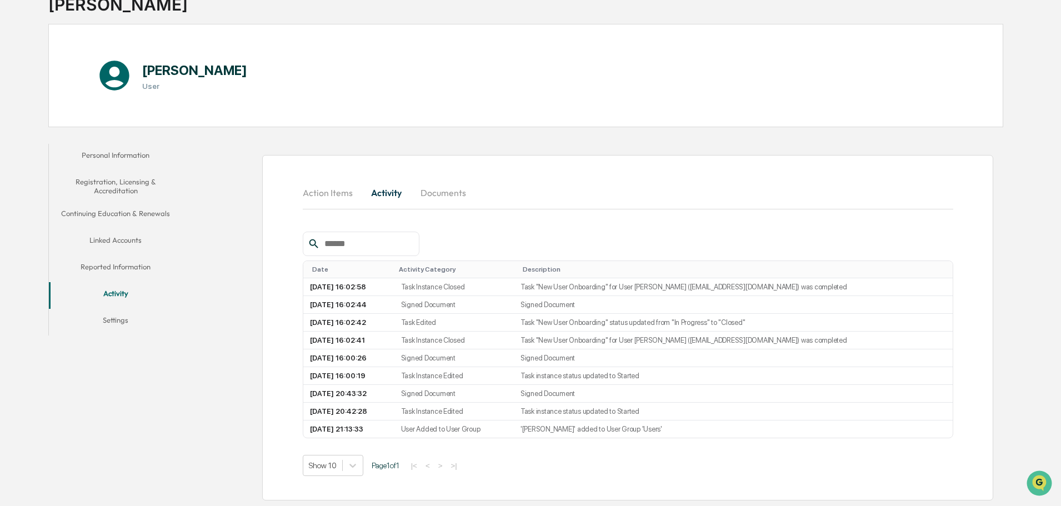
click at [117, 320] on button "Settings" at bounding box center [115, 322] width 133 height 27
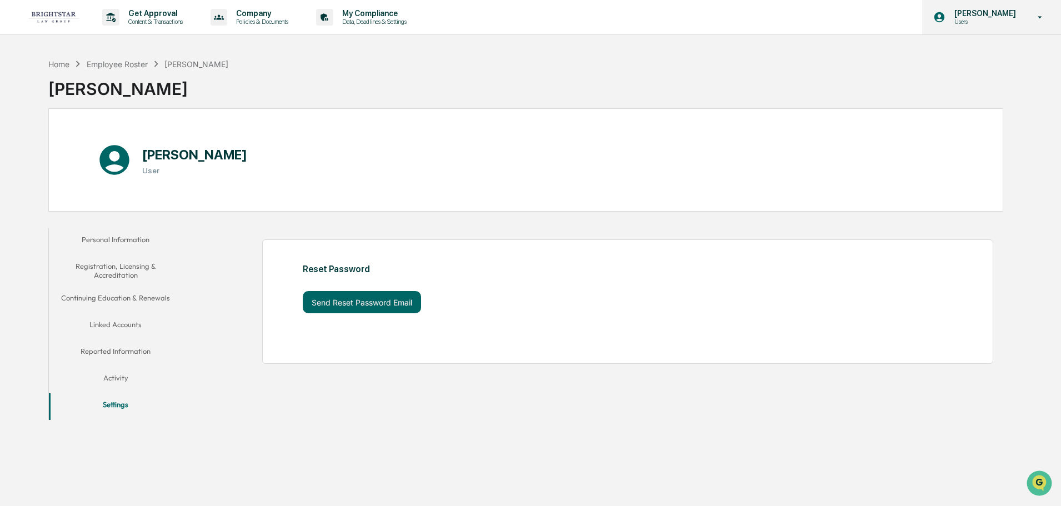
click at [999, 8] on div "[PERSON_NAME] Users" at bounding box center [991, 17] width 139 height 34
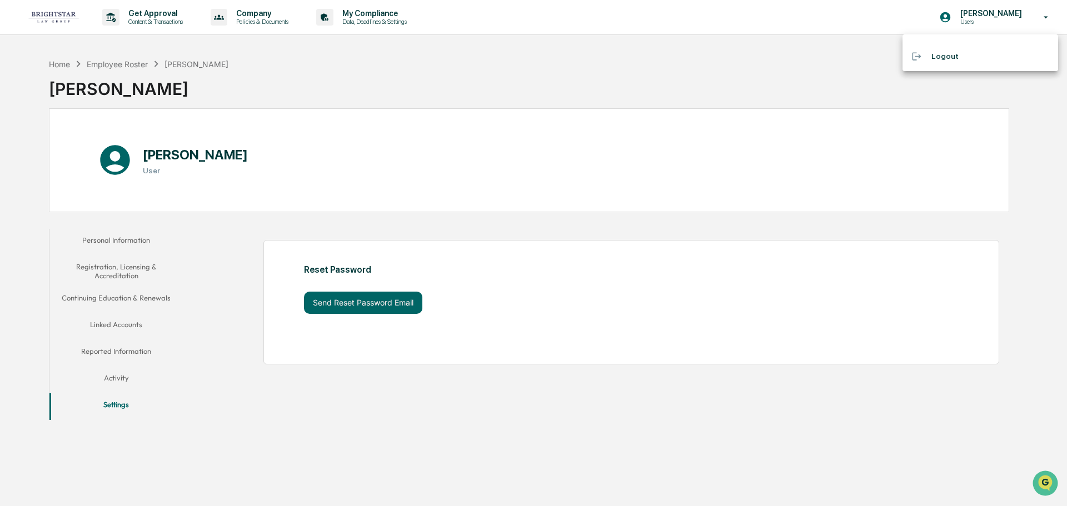
click at [952, 45] on ul "Logout" at bounding box center [980, 52] width 156 height 37
click at [936, 59] on li "Logout" at bounding box center [980, 56] width 156 height 21
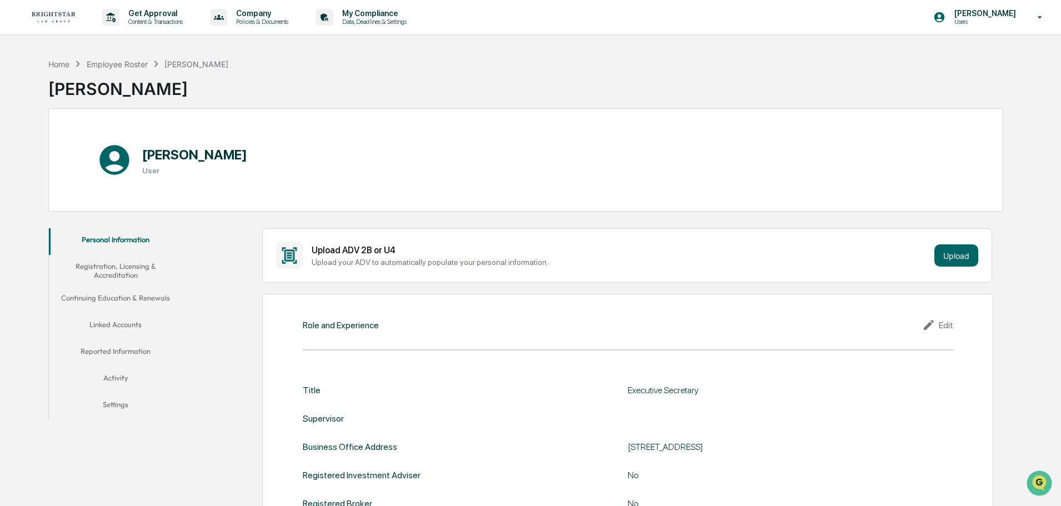
click at [125, 274] on button "Registration, Licensing & Accreditation" at bounding box center [115, 271] width 133 height 32
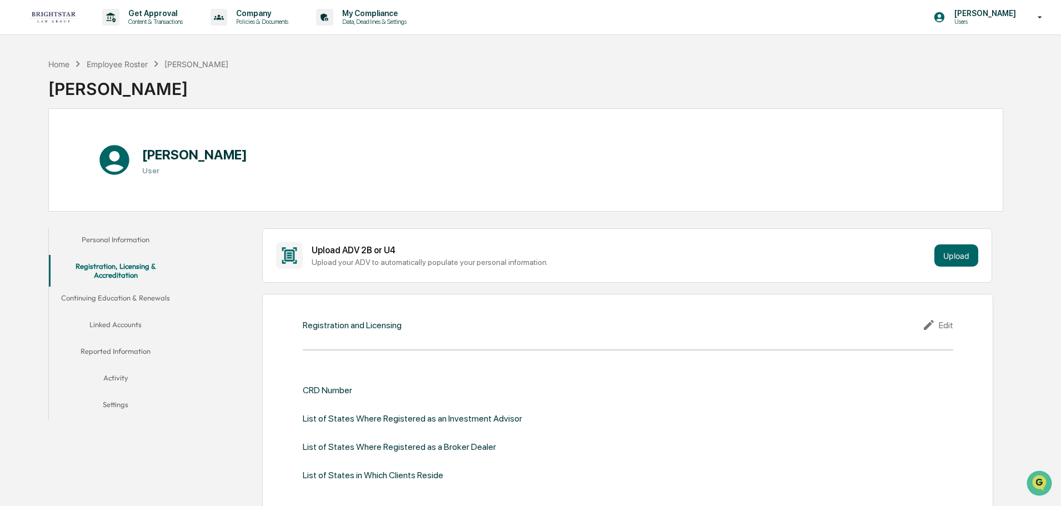
click at [120, 302] on button "Continuing Education & Renewals" at bounding box center [115, 300] width 133 height 27
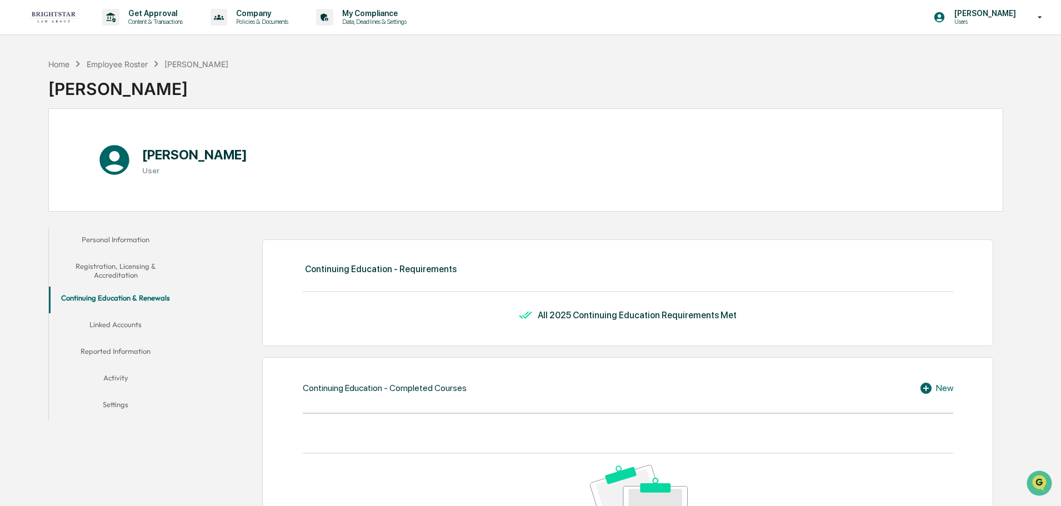
click at [125, 321] on button "Linked Accounts" at bounding box center [115, 326] width 133 height 27
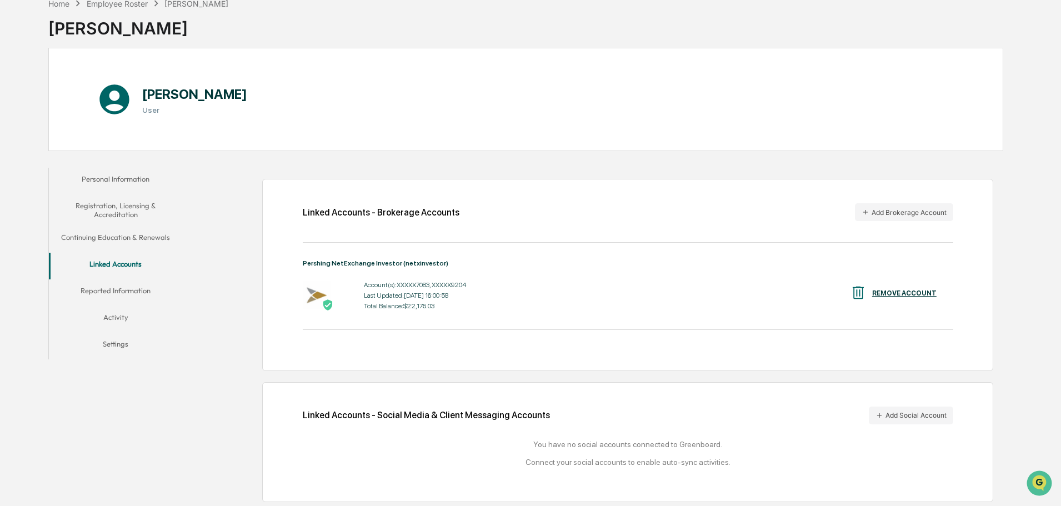
scroll to position [62, 0]
click at [99, 293] on button "Reported Information" at bounding box center [115, 291] width 133 height 27
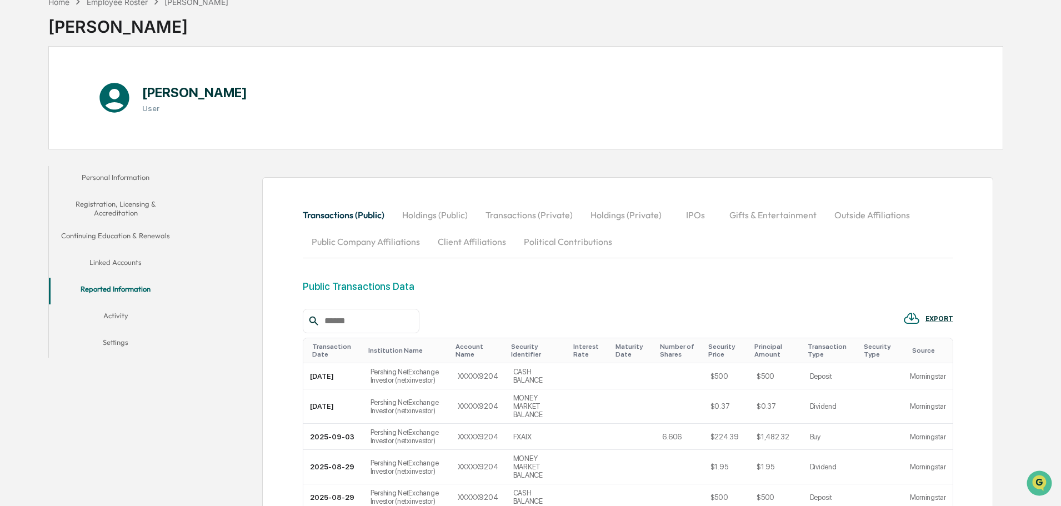
click at [112, 315] on button "Activity" at bounding box center [115, 317] width 133 height 27
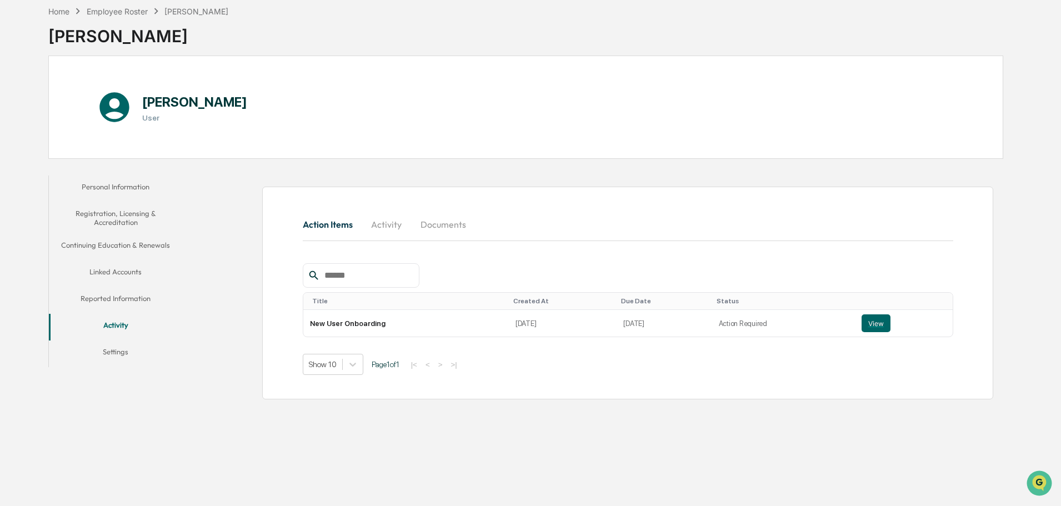
click at [114, 344] on button "Settings" at bounding box center [115, 354] width 133 height 27
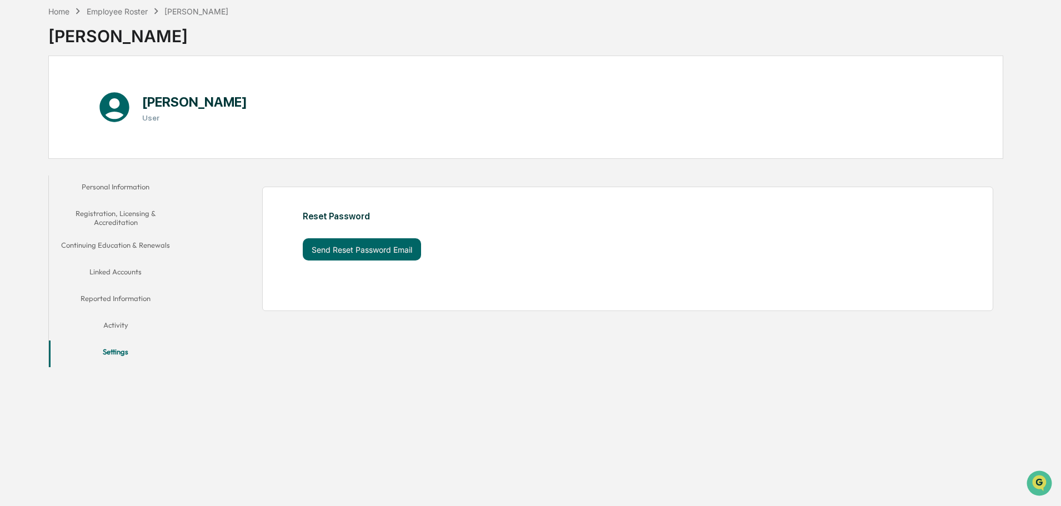
click at [114, 187] on button "Personal Information" at bounding box center [115, 189] width 133 height 27
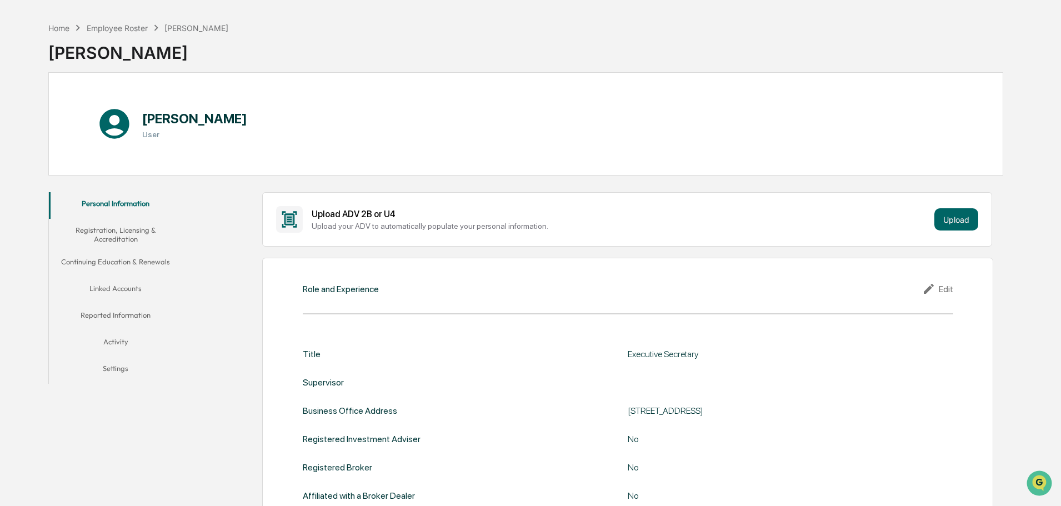
scroll to position [56, 0]
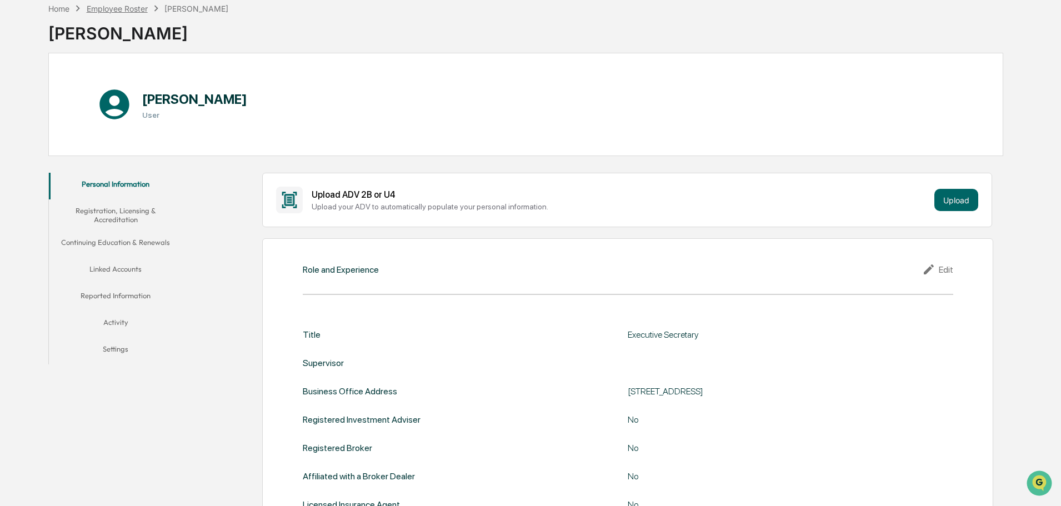
click at [117, 4] on div "Employee Roster" at bounding box center [117, 8] width 61 height 9
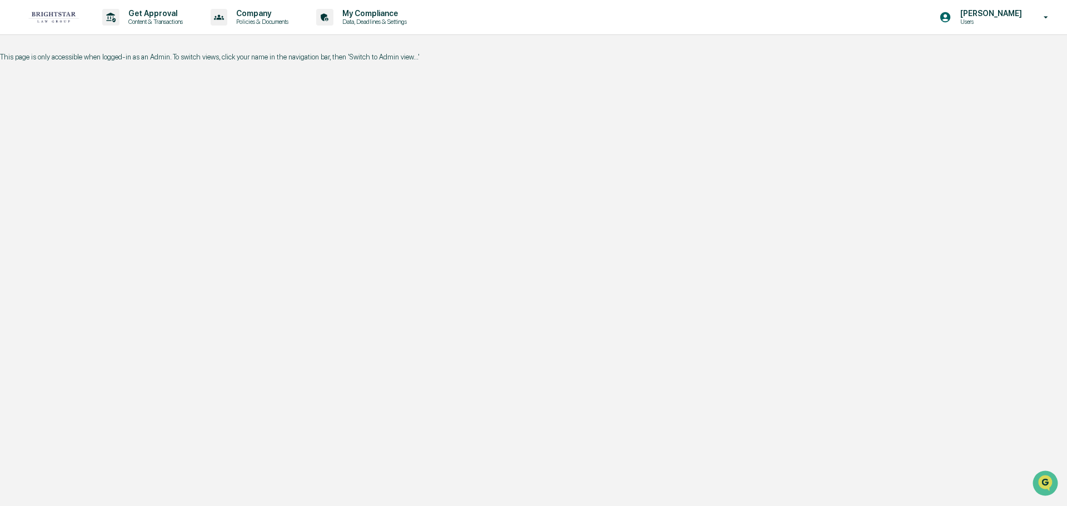
click at [194, 249] on div "Get Approval Content & Transactions Company Policies & Documents My Compliance …" at bounding box center [533, 253] width 1067 height 506
click at [126, 56] on p "This page is only accessible when logged-in as an Admin. To switch views, click…" at bounding box center [533, 57] width 1067 height 8
click at [231, 59] on p "This page is only accessible when logged-in as an Admin. To switch views, click…" at bounding box center [533, 57] width 1067 height 8
click at [349, 58] on p "This page is only accessible when logged-in as an Admin. To switch views, click…" at bounding box center [533, 57] width 1067 height 8
